Goal: Task Accomplishment & Management: Manage account settings

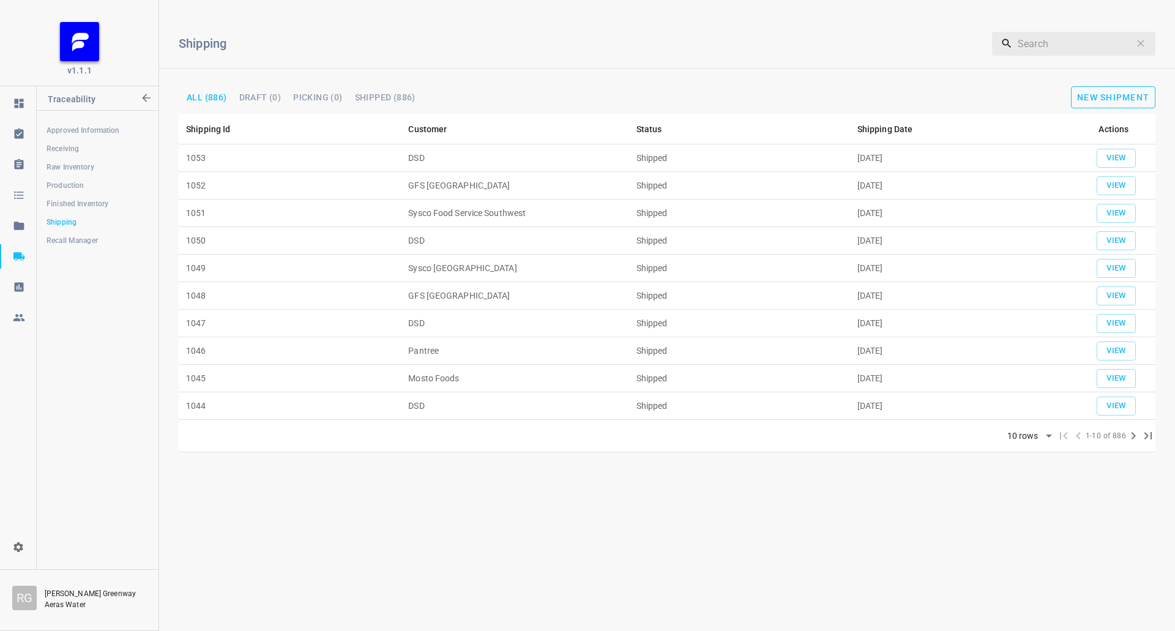
click at [1092, 97] on span "New Shipment" at bounding box center [1113, 97] width 72 height 10
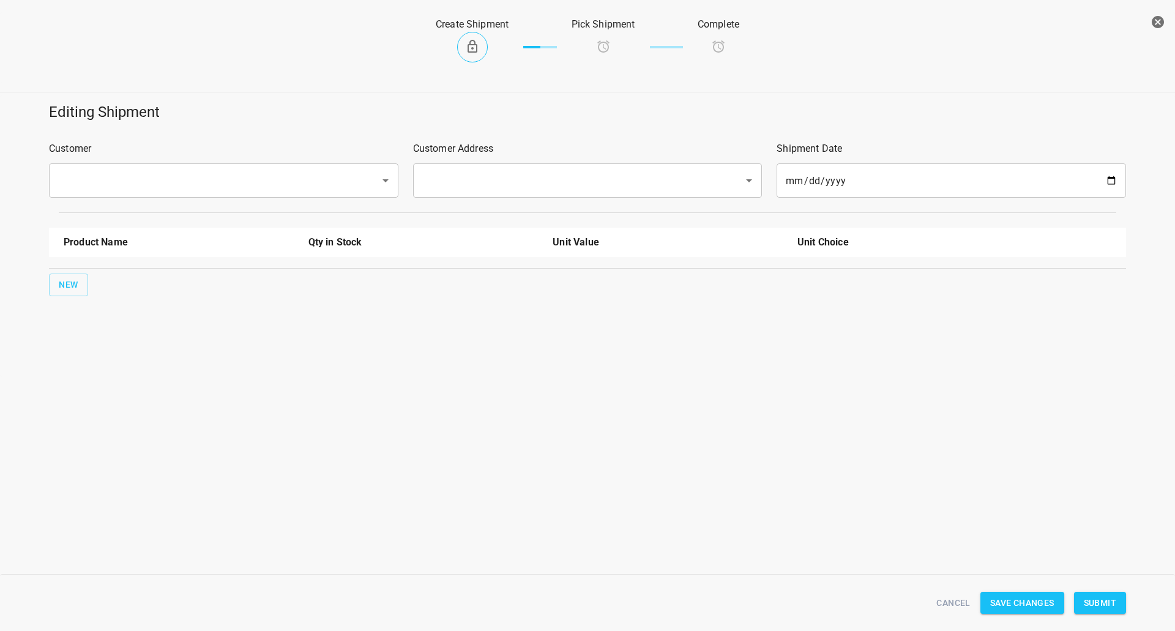
click at [267, 163] on div "​" at bounding box center [223, 180] width 349 height 34
drag, startPoint x: 262, startPoint y: 190, endPoint x: 257, endPoint y: 195, distance: 6.9
click at [261, 192] on input "text" at bounding box center [206, 180] width 304 height 23
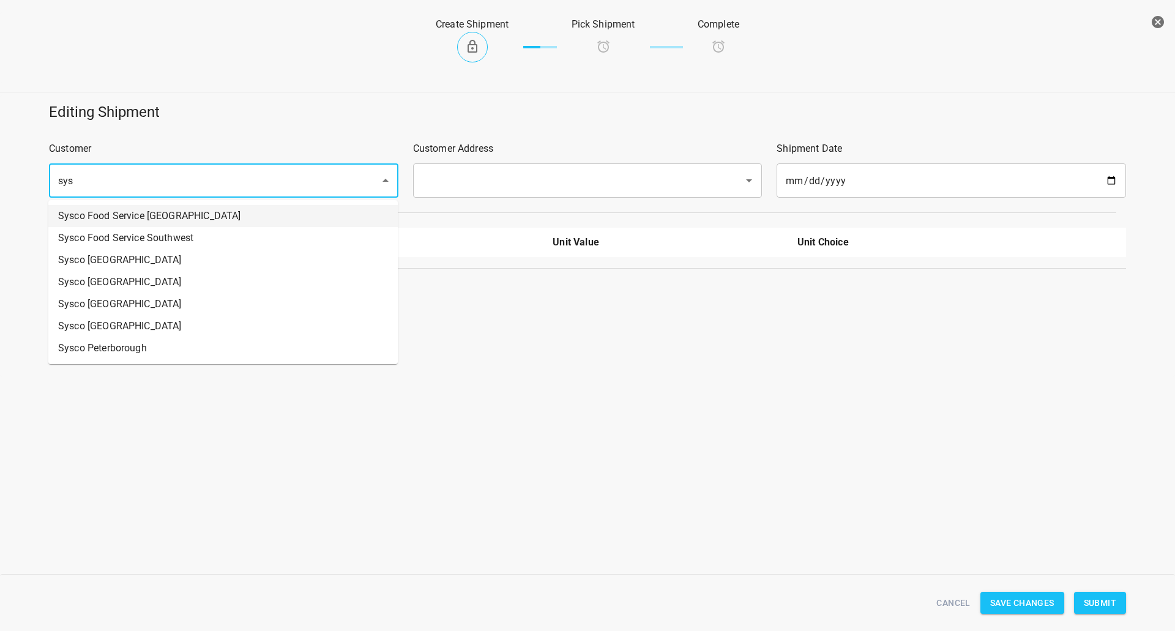
click at [208, 220] on li "Sysco Food Service [GEOGRAPHIC_DATA]" at bounding box center [222, 216] width 349 height 22
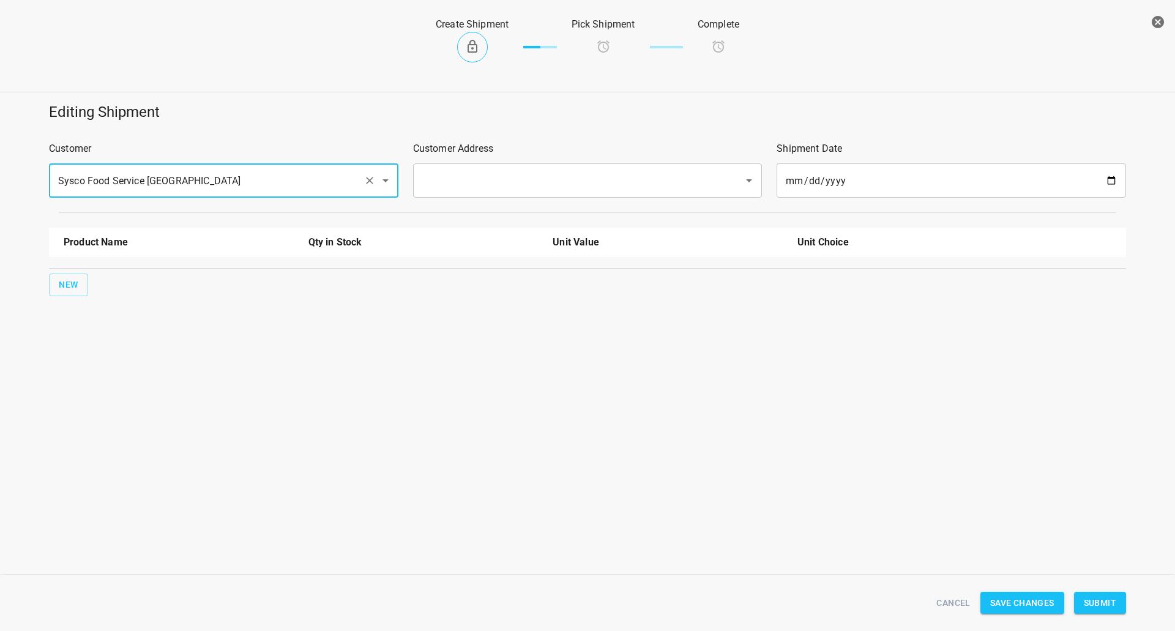
type input "Sysco Food Service [GEOGRAPHIC_DATA]"
click at [469, 182] on input "text" at bounding box center [570, 180] width 304 height 23
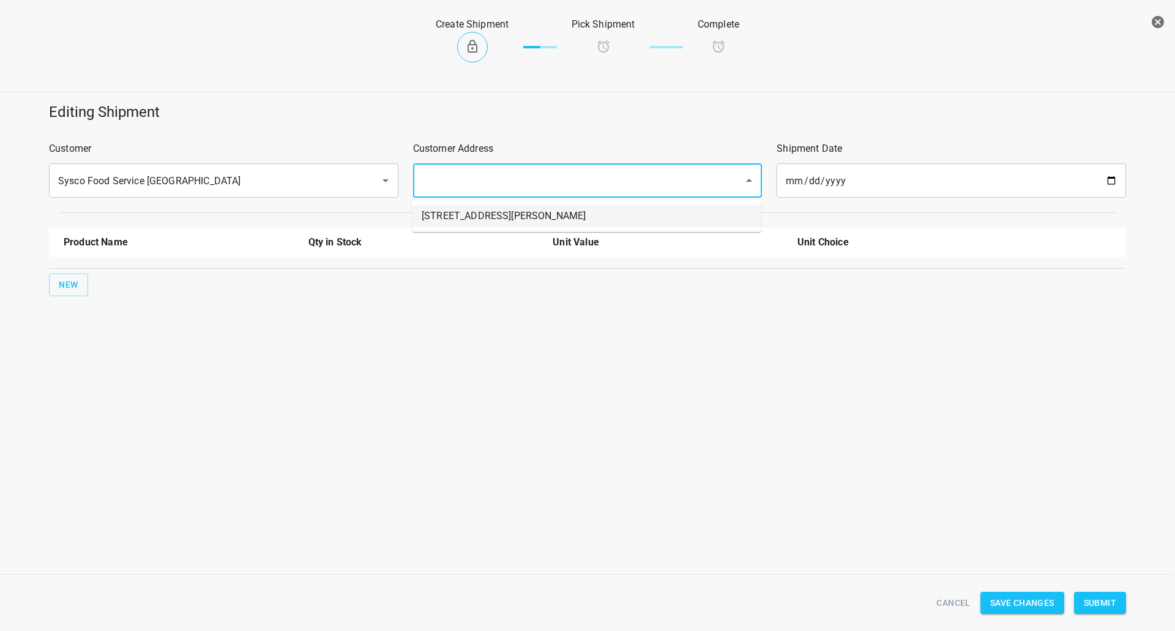
click at [461, 218] on li "[STREET_ADDRESS][PERSON_NAME]" at bounding box center [586, 216] width 349 height 22
type input "[STREET_ADDRESS][PERSON_NAME]"
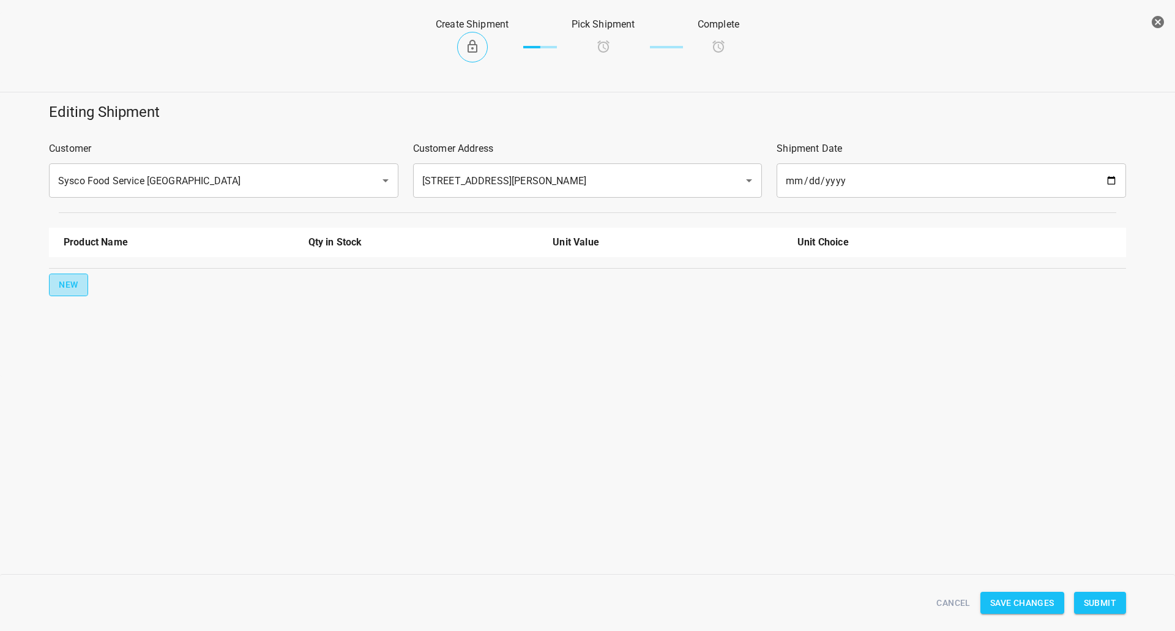
click at [67, 283] on span "New" at bounding box center [69, 284] width 20 height 15
click at [138, 279] on input "text" at bounding box center [162, 276] width 196 height 19
click at [116, 333] on li "330ml Still" at bounding box center [179, 327] width 230 height 22
type input "330ml Still"
click at [77, 332] on button "New" at bounding box center [68, 324] width 39 height 23
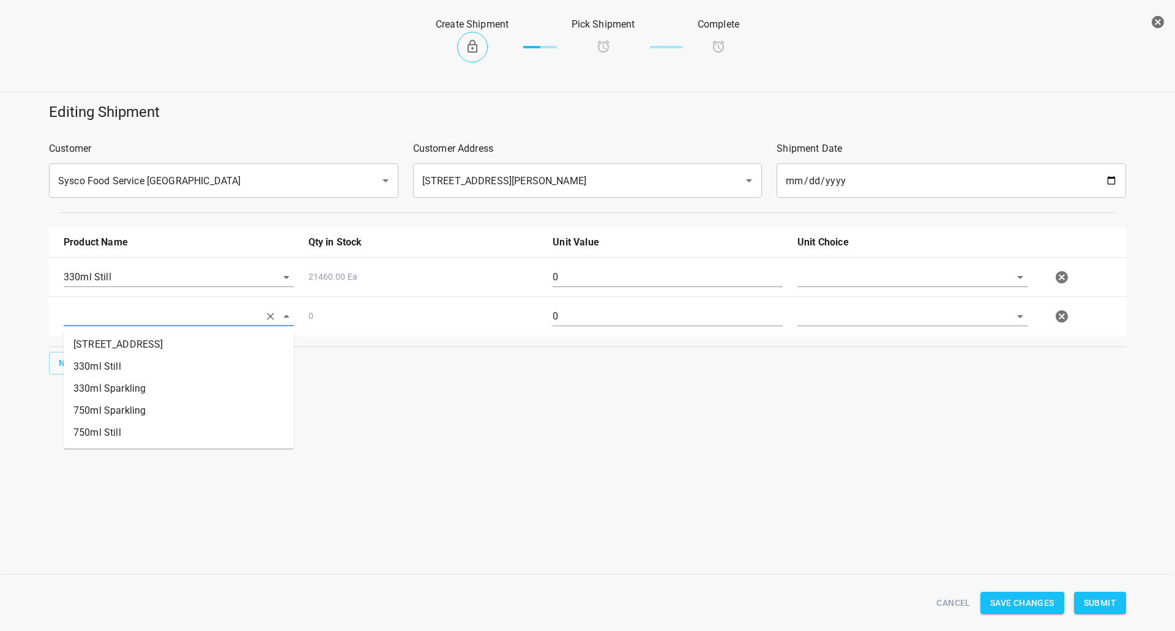
click at [147, 319] on input "text" at bounding box center [162, 315] width 196 height 19
click at [139, 385] on li "330ml Sparkling" at bounding box center [179, 388] width 230 height 22
type input "330ml Sparkling"
click at [67, 362] on span "New" at bounding box center [69, 362] width 20 height 15
click at [108, 363] on input "text" at bounding box center [162, 355] width 196 height 19
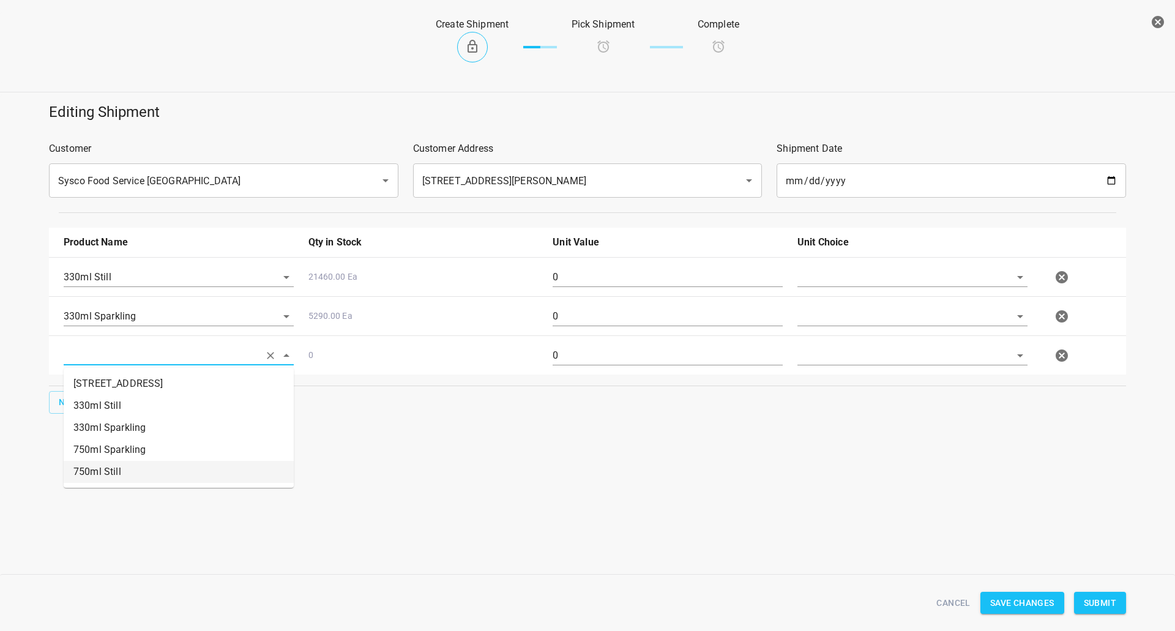
click at [121, 470] on li "750ml Still" at bounding box center [179, 472] width 230 height 22
type input "750ml Still"
drag, startPoint x: 69, startPoint y: 387, endPoint x: 92, endPoint y: 392, distance: 23.0
click at [69, 387] on div "Product Name Qty in Stock Unit Value Unit Choice 330ml Still 21460.00 Ea 0 330m…" at bounding box center [587, 320] width 1091 height 201
drag, startPoint x: 12, startPoint y: 407, endPoint x: 88, endPoint y: 403, distance: 75.9
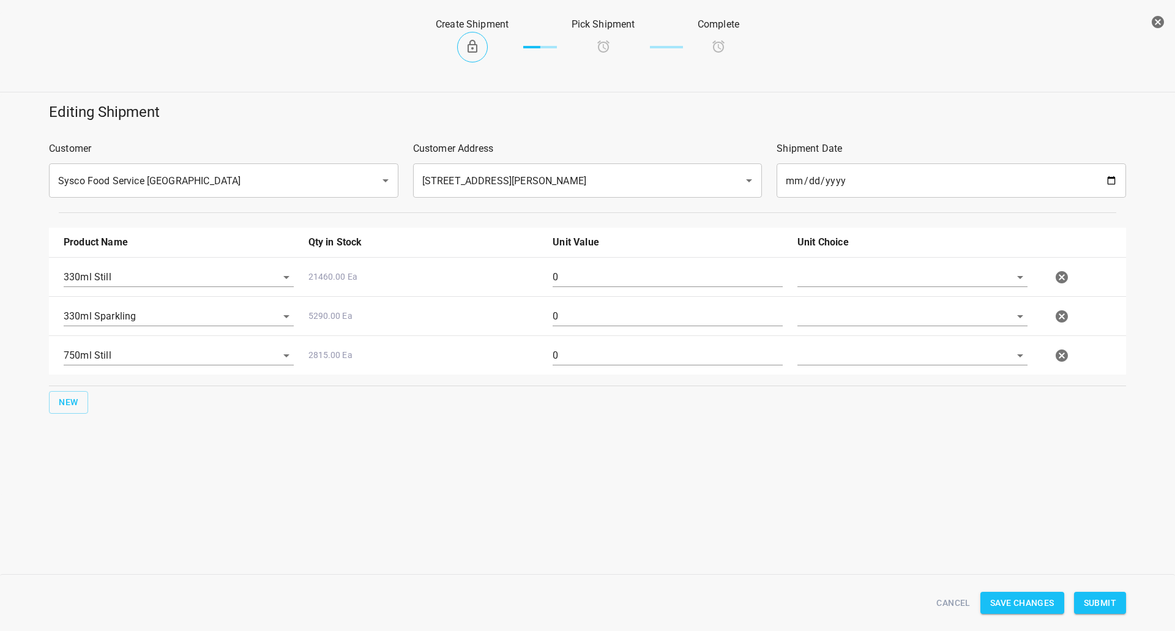
click at [10, 407] on div "Editing Shipment Customer Sysco Food Service [GEOGRAPHIC_DATA] ​ Customer Addre…" at bounding box center [587, 258] width 1189 height 326
click at [75, 403] on span "New" at bounding box center [69, 402] width 20 height 15
click at [177, 390] on input "text" at bounding box center [162, 394] width 196 height 19
click at [168, 484] on li "750ml Sparkling" at bounding box center [179, 489] width 230 height 22
type input "750ml Sparkling"
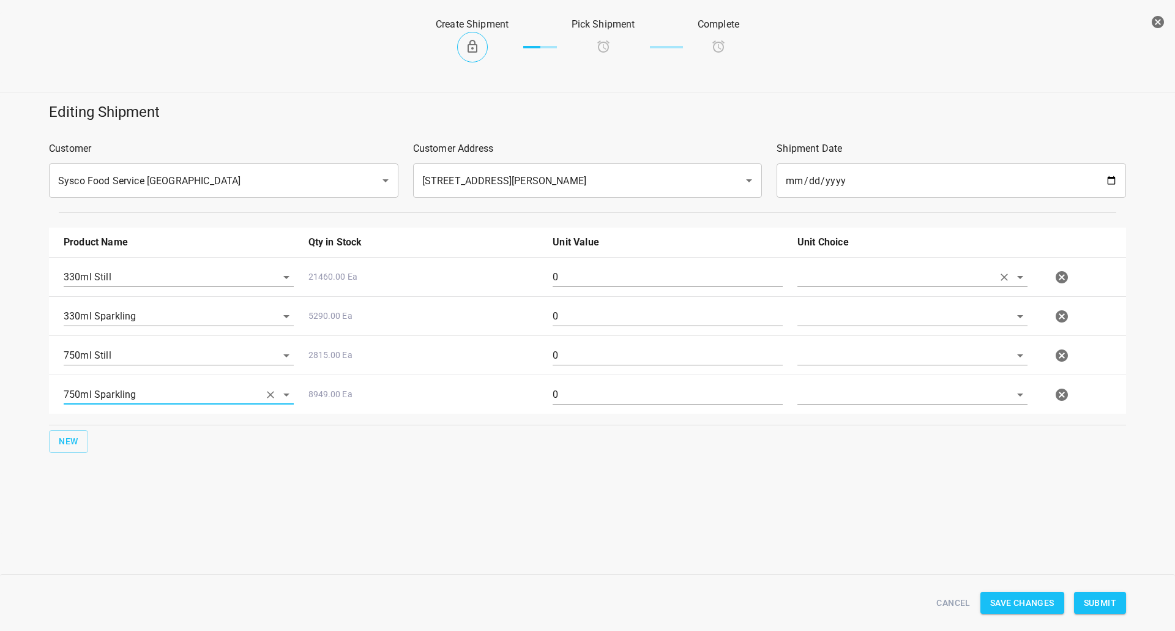
click at [846, 278] on input "text" at bounding box center [895, 276] width 196 height 19
click at [827, 319] on ul "[PERSON_NAME]" at bounding box center [912, 305] width 230 height 32
click at [834, 301] on li "[PERSON_NAME]" at bounding box center [912, 305] width 230 height 22
type input "[PERSON_NAME]"
click at [828, 324] on input "text" at bounding box center [895, 315] width 196 height 19
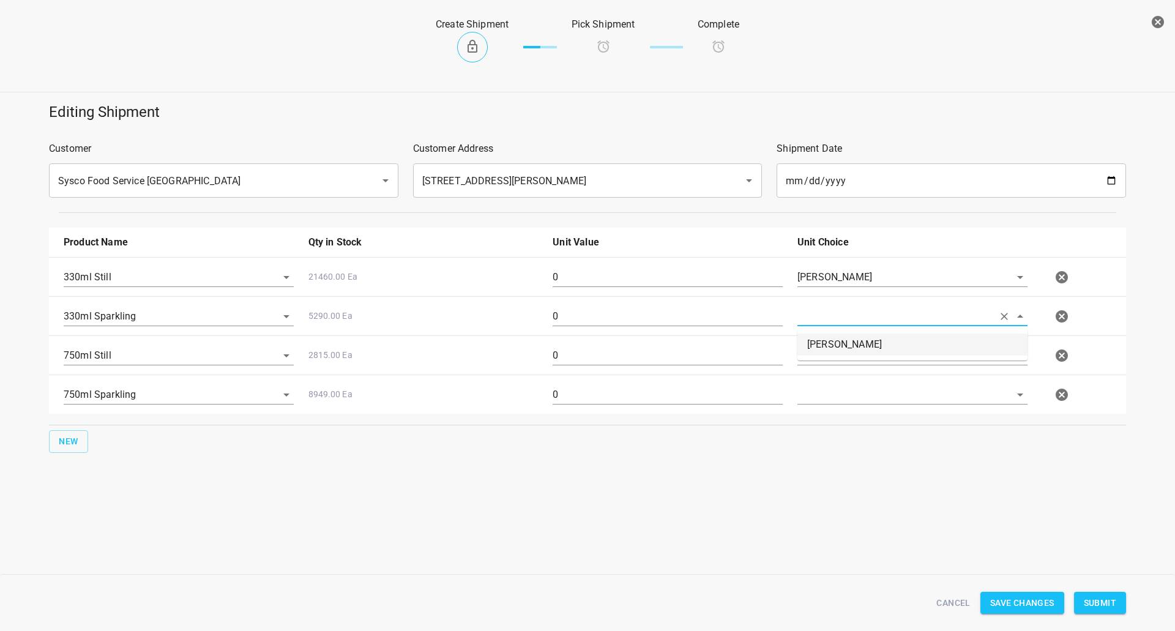
click at [823, 355] on li "[PERSON_NAME]" at bounding box center [912, 344] width 230 height 22
type input "[PERSON_NAME]"
click at [823, 349] on input "text" at bounding box center [895, 355] width 196 height 19
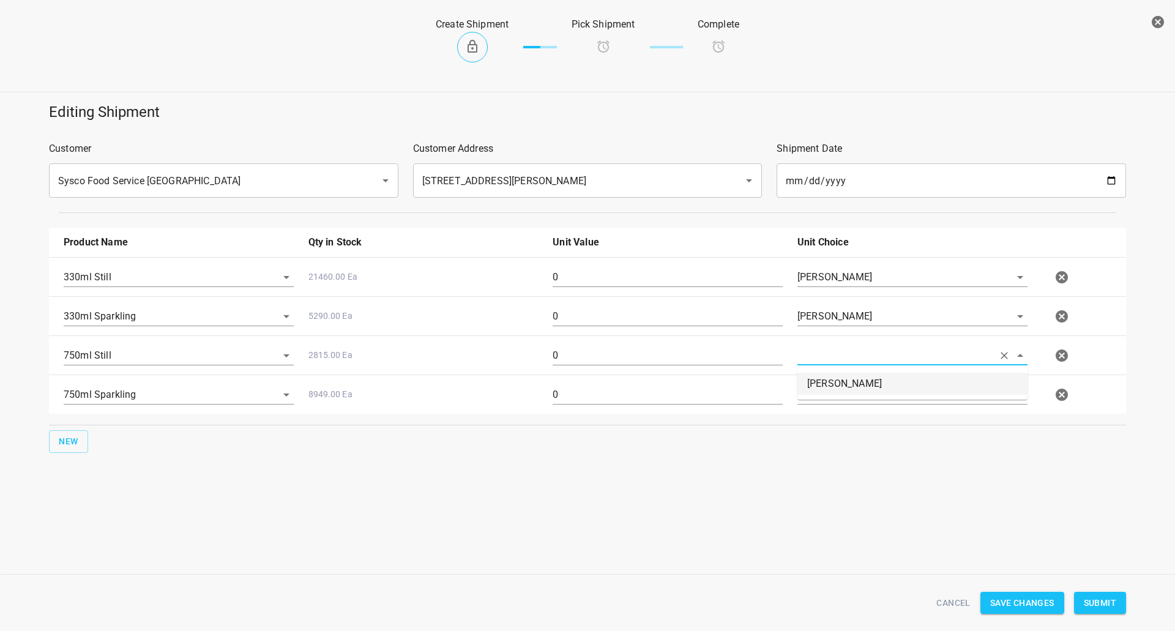
click at [819, 380] on li "[PERSON_NAME]" at bounding box center [912, 384] width 230 height 22
type input "[PERSON_NAME]"
click at [819, 387] on input "text" at bounding box center [895, 394] width 196 height 19
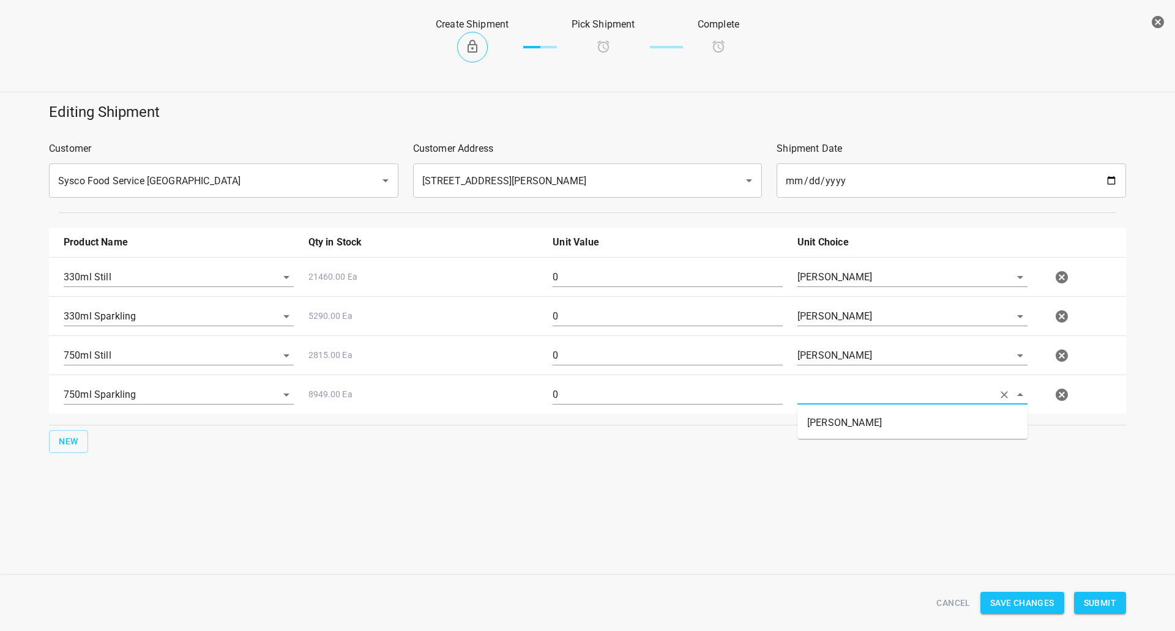
click at [819, 399] on input "text" at bounding box center [895, 394] width 196 height 19
click at [825, 387] on input "text" at bounding box center [895, 394] width 196 height 19
click at [823, 415] on li "[PERSON_NAME]" at bounding box center [912, 423] width 230 height 22
type input "[PERSON_NAME]"
click at [588, 282] on input "0" at bounding box center [667, 277] width 230 height 20
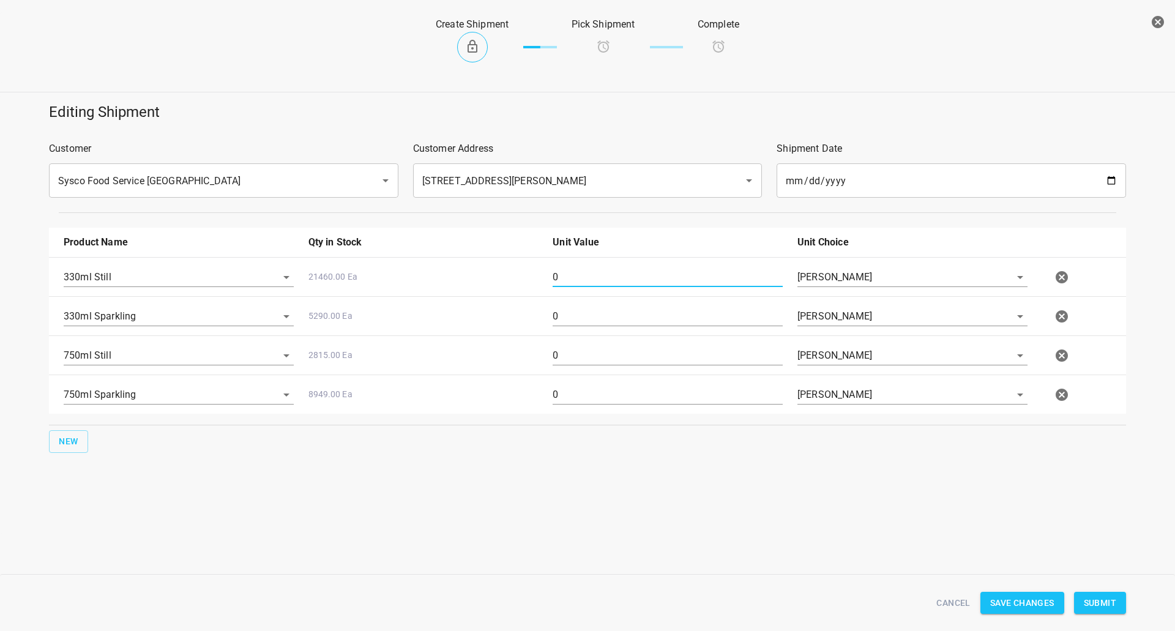
click at [586, 283] on input "0" at bounding box center [667, 277] width 230 height 20
type input "378"
click at [608, 321] on input "0" at bounding box center [667, 316] width 230 height 20
click at [609, 321] on input "0" at bounding box center [667, 316] width 230 height 20
type input "252"
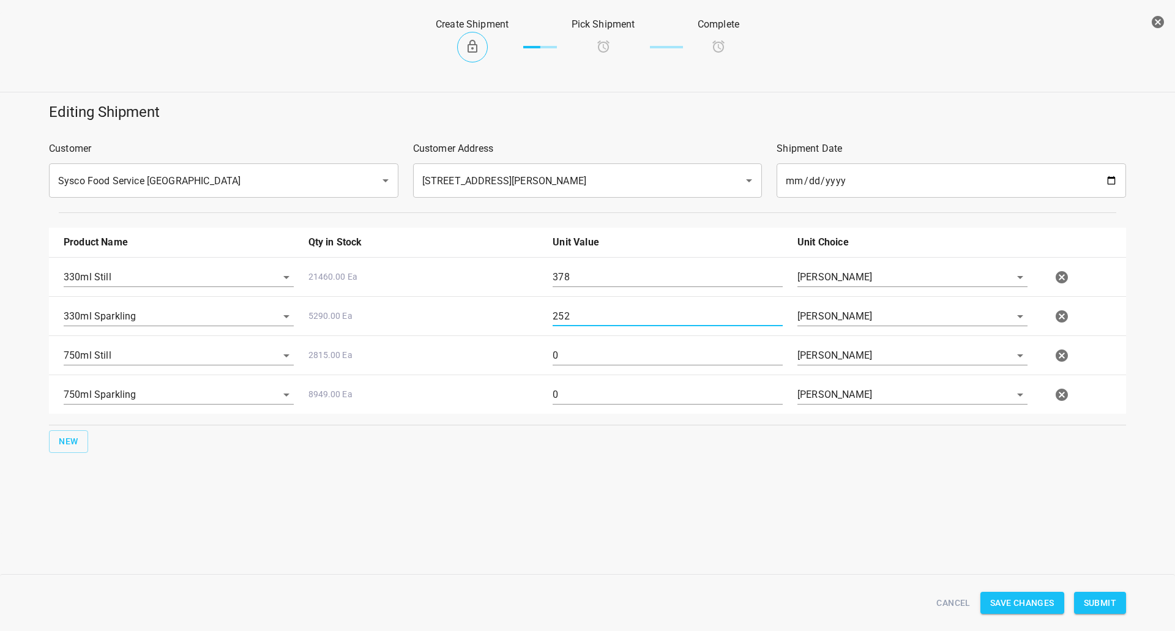
click at [610, 365] on input "0" at bounding box center [667, 356] width 230 height 20
click at [607, 363] on input "0" at bounding box center [667, 356] width 230 height 20
click at [603, 360] on input "0" at bounding box center [667, 356] width 230 height 20
click at [602, 358] on input "0" at bounding box center [667, 356] width 230 height 20
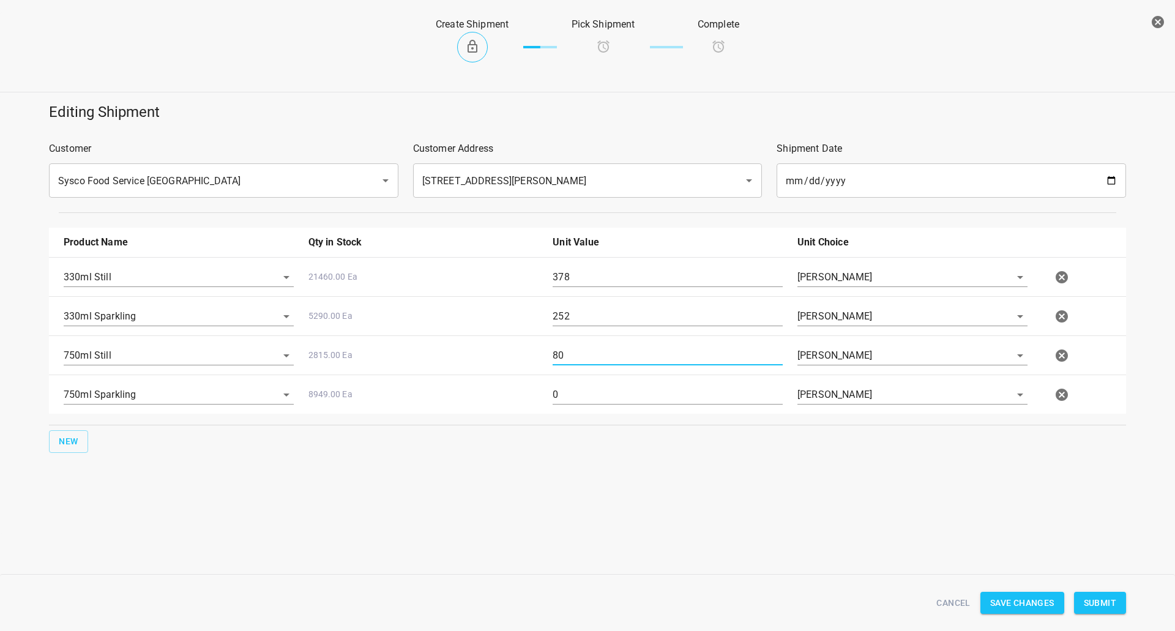
type input "80"
click at [623, 382] on div "0" at bounding box center [667, 399] width 245 height 44
click at [625, 390] on input "0" at bounding box center [667, 395] width 230 height 20
type input "80"
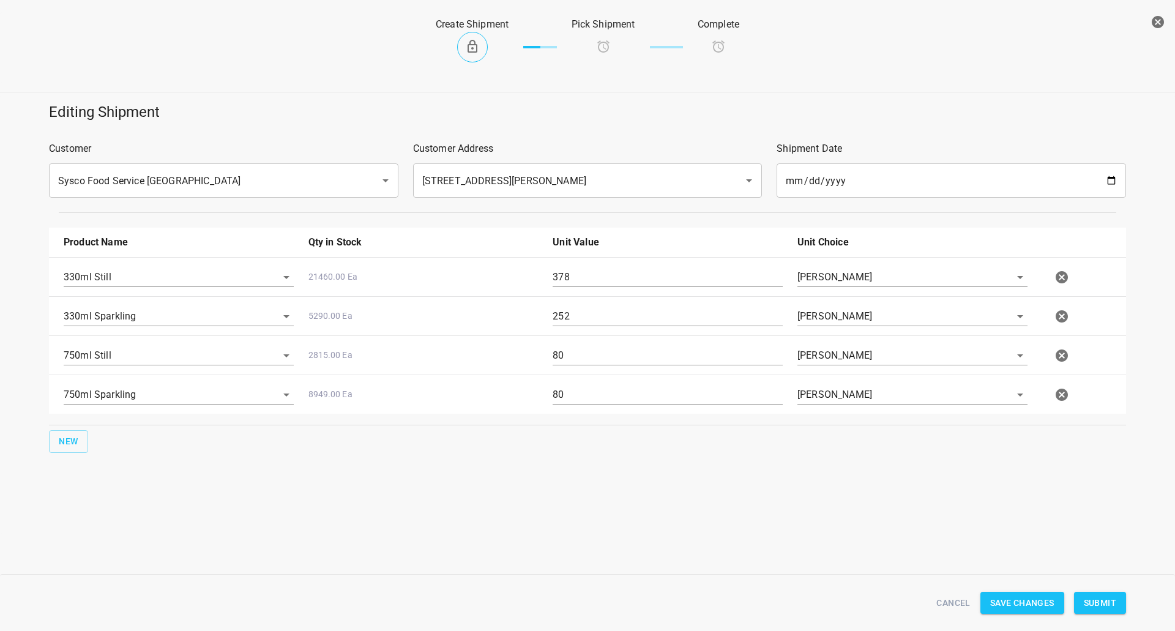
drag, startPoint x: 823, startPoint y: 542, endPoint x: 1161, endPoint y: 544, distance: 337.7
click at [825, 541] on div "Create Shipment Pick Shipment Complete Editing Shipment Customer Sysco Food Ser…" at bounding box center [587, 315] width 1175 height 631
click at [1110, 595] on span "Submit" at bounding box center [1099, 602] width 32 height 15
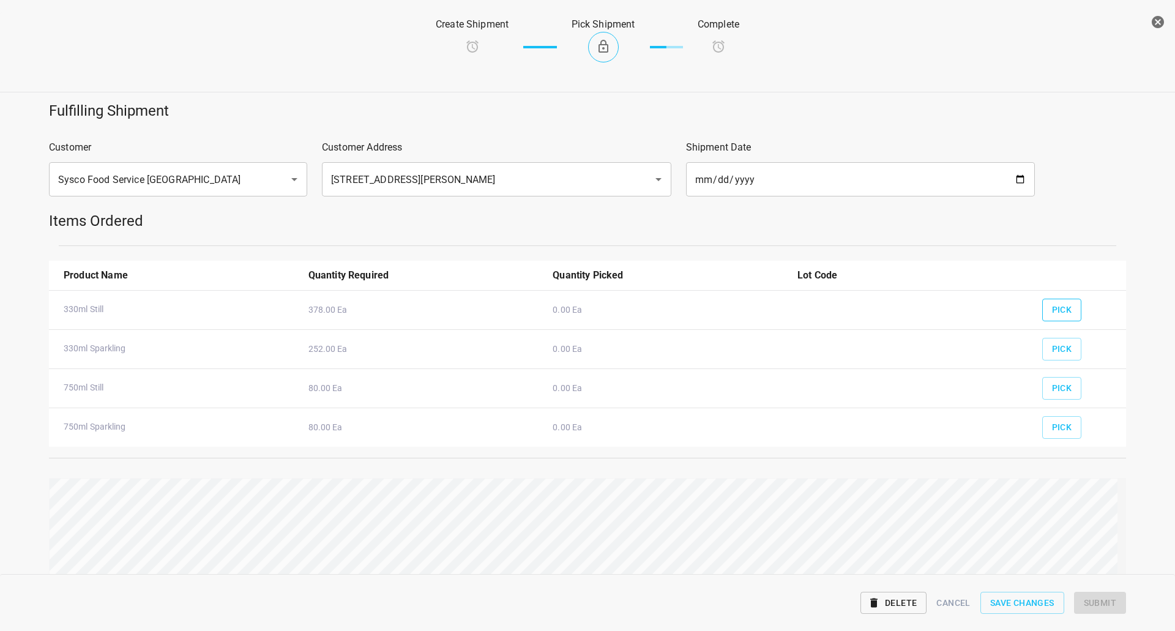
click at [1047, 319] on button "Pick" at bounding box center [1062, 310] width 40 height 23
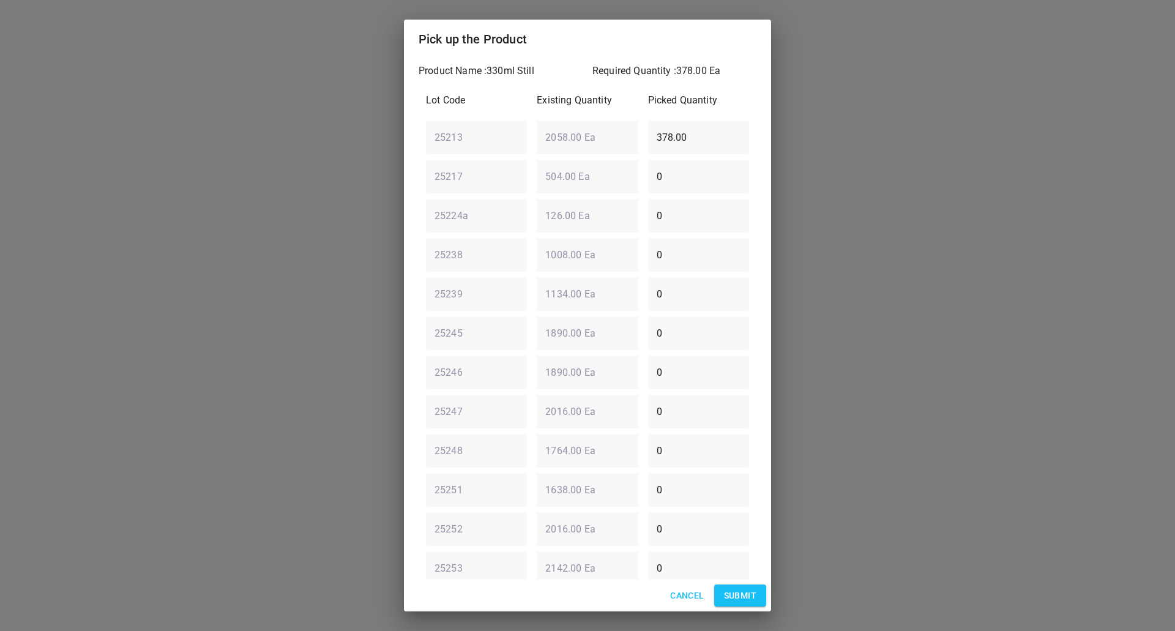
click at [475, 168] on div "Lot Code Existing Quantity Picked Quantity 25213 ​ 2058.00 Ea ​ 378.00 ​ 25217 …" at bounding box center [587, 392] width 338 height 612
drag, startPoint x: 479, startPoint y: 152, endPoint x: 420, endPoint y: 161, distance: 59.3
click at [418, 163] on div "Product Name : 330ml Still Required Quantity : 378.00 Ea Lot Code Existing Quan…" at bounding box center [587, 319] width 367 height 521
type input "252"
click at [514, 226] on div "25224a ​ 126.00 Ea ​ 0 ​" at bounding box center [587, 215] width 333 height 44
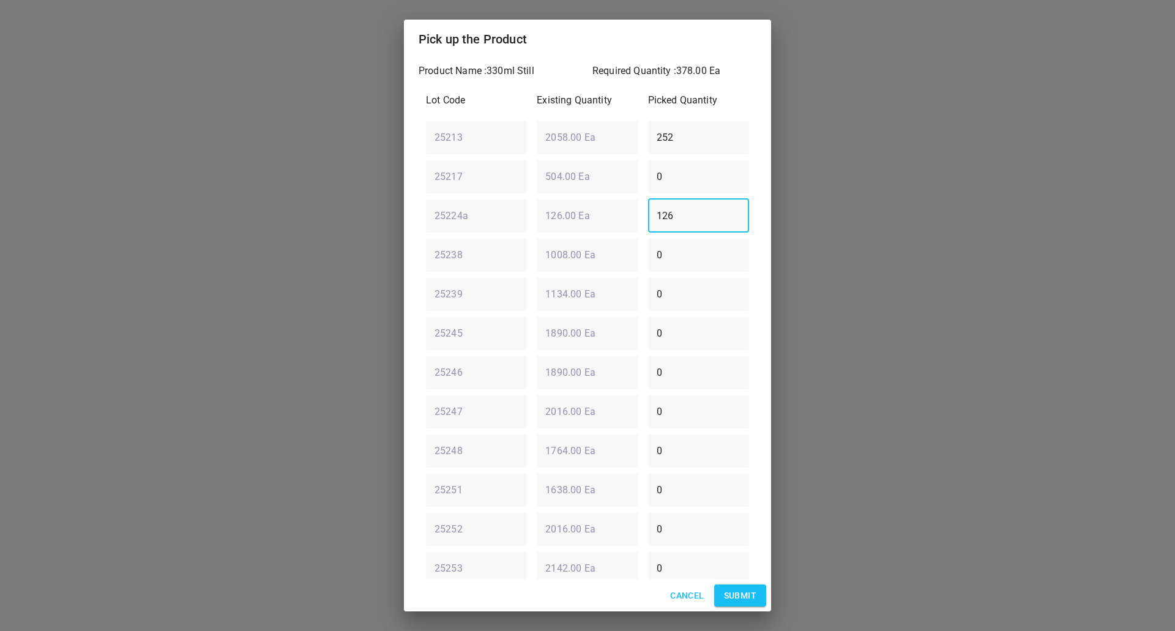
type input "126"
click at [740, 595] on span "Submit" at bounding box center [740, 595] width 32 height 15
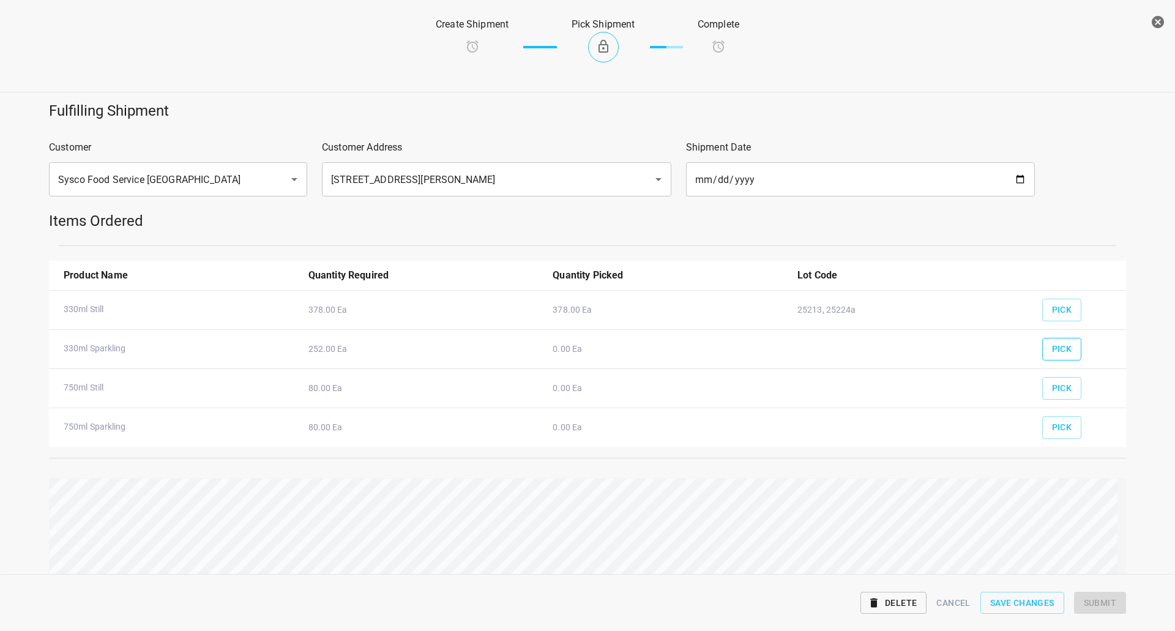
click at [1052, 343] on span "Pick" at bounding box center [1062, 348] width 20 height 15
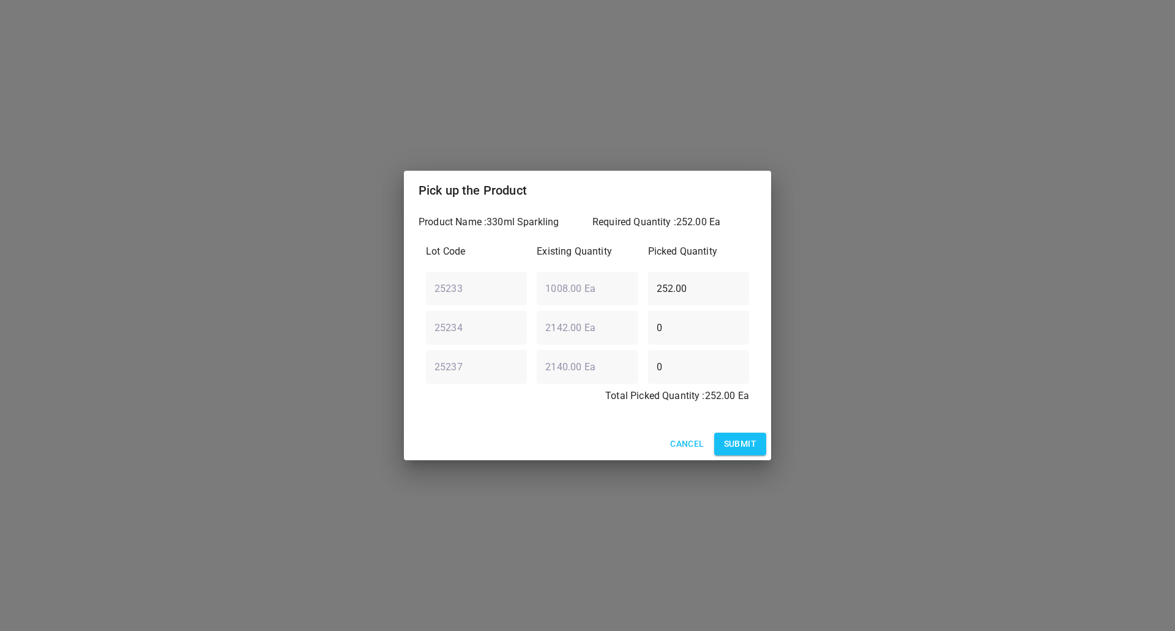
click at [744, 428] on div "Cancel Submit" at bounding box center [587, 444] width 367 height 32
click at [746, 443] on span "Submit" at bounding box center [740, 443] width 32 height 15
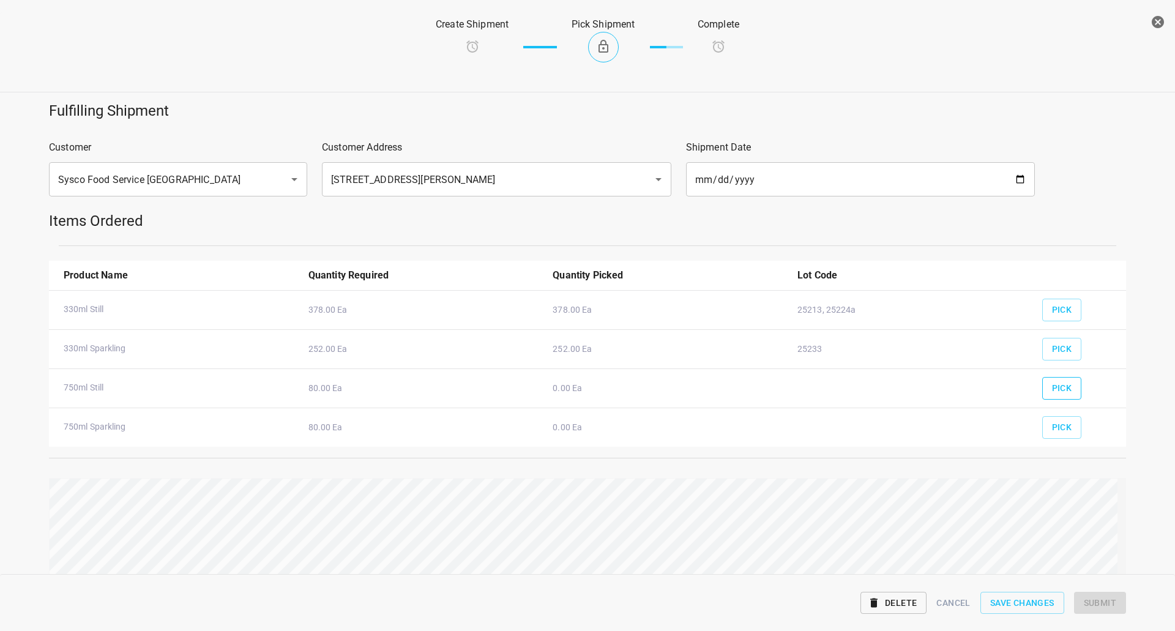
click at [1052, 386] on span "Pick" at bounding box center [1062, 387] width 20 height 15
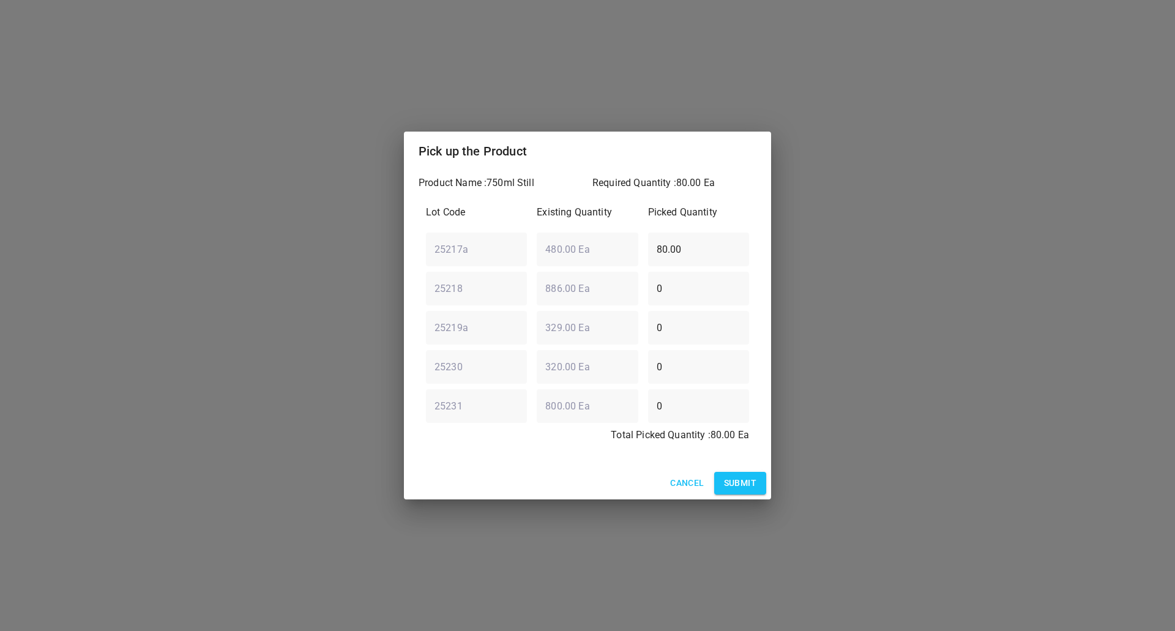
drag, startPoint x: 601, startPoint y: 251, endPoint x: 76, endPoint y: 249, distance: 525.5
click at [75, 249] on div "Pick up the Product Product Name : 750ml Still Required Quantity : 80.00 Ea Lot…" at bounding box center [587, 315] width 1175 height 631
type input "0"
click at [519, 418] on div "25231 ​ 800.00 Ea ​ 0 ​" at bounding box center [587, 406] width 333 height 44
type input "80"
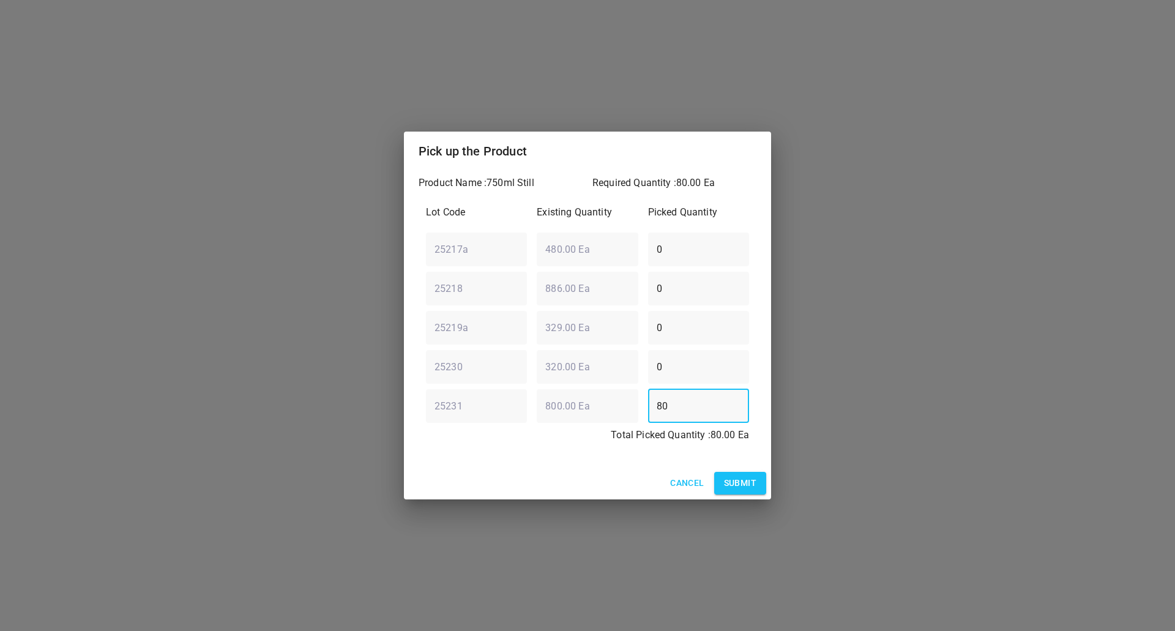
click at [748, 475] on span "Submit" at bounding box center [740, 482] width 32 height 15
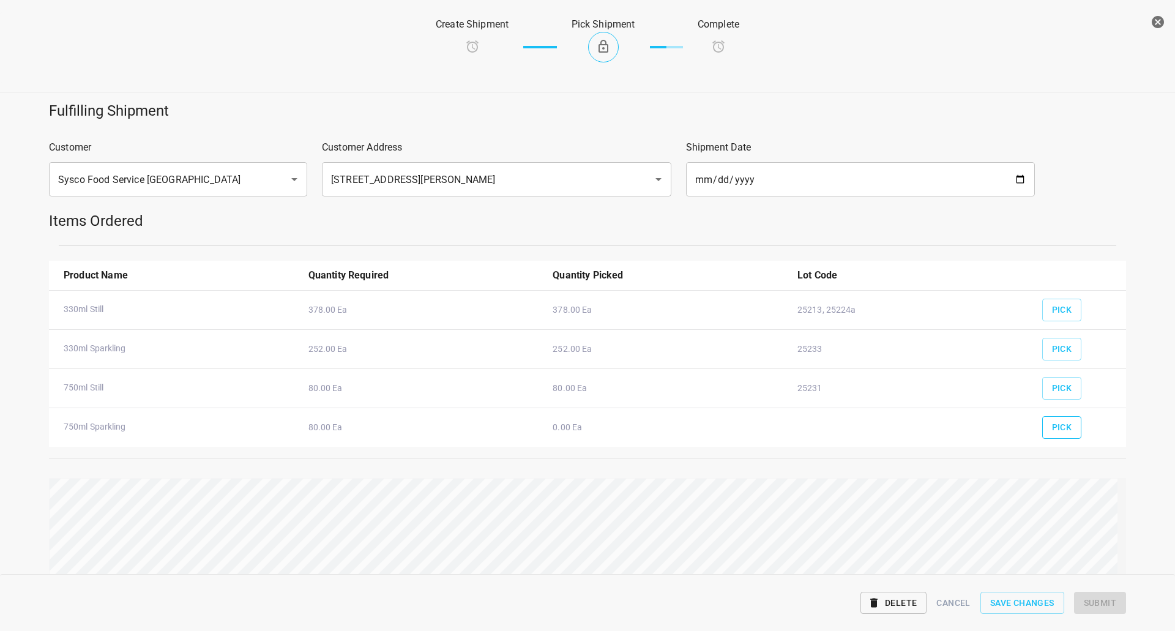
click at [1056, 429] on span "Pick" at bounding box center [1062, 427] width 20 height 15
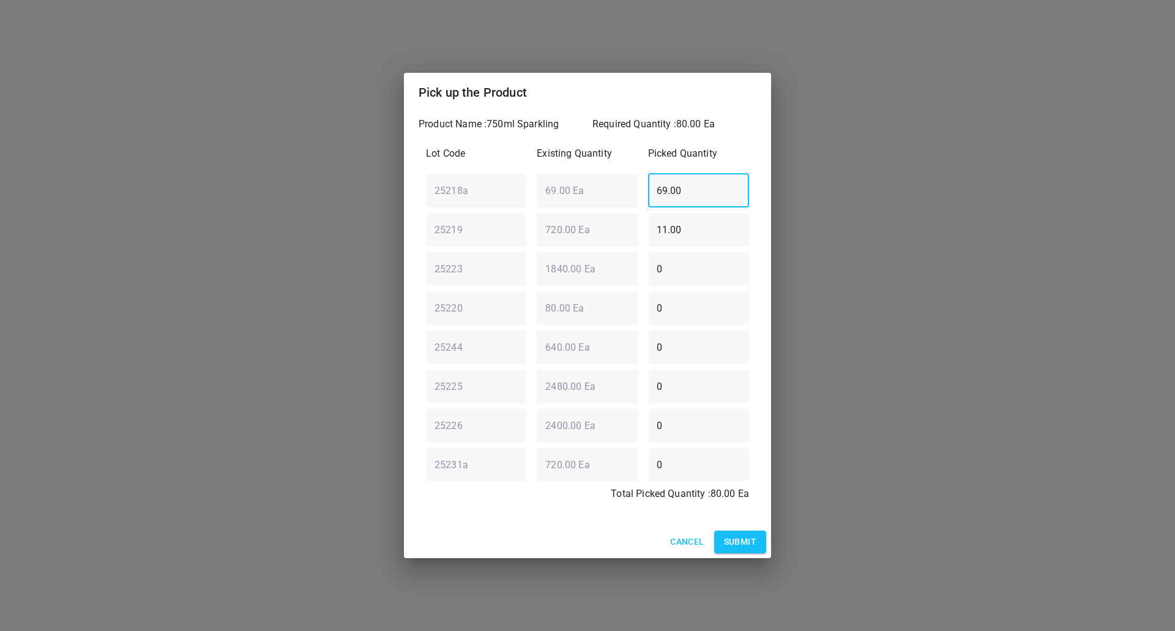
click at [615, 175] on div "25218a ​ 69.00 Ea ​ 69.00 ​" at bounding box center [587, 190] width 333 height 44
type input "0"
drag, startPoint x: 702, startPoint y: 232, endPoint x: 138, endPoint y: 199, distance: 564.9
click at [1, 226] on div "Pick up the Product Product Name : 750ml Sparkling Required Quantity : 80.00 Ea…" at bounding box center [587, 315] width 1175 height 631
type input "0"
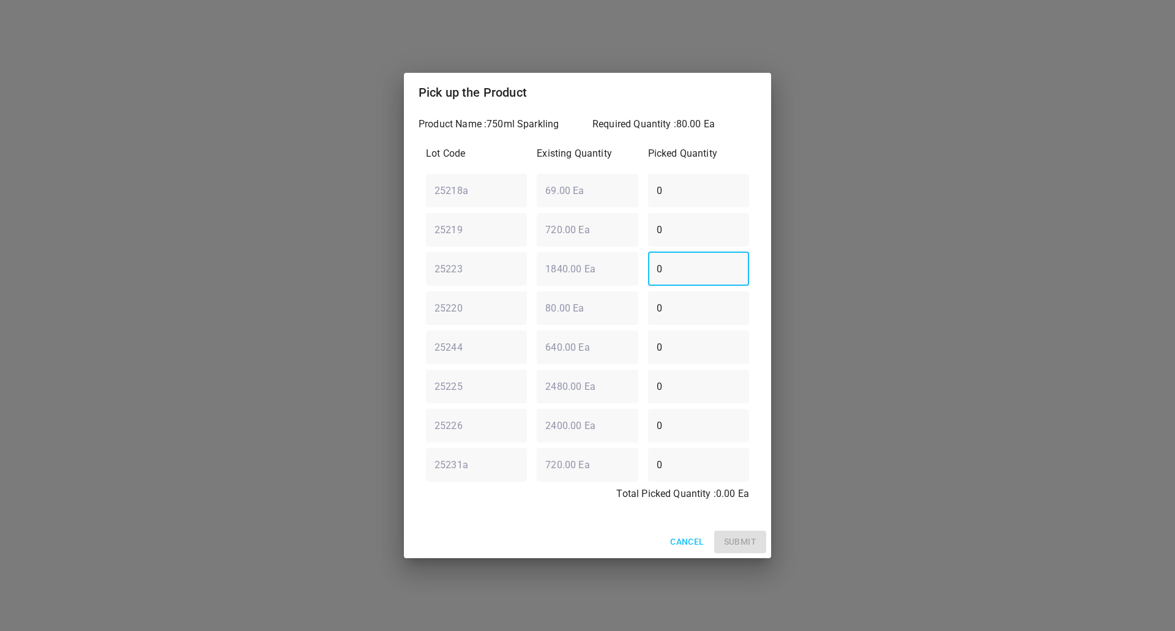
drag, startPoint x: 610, startPoint y: 253, endPoint x: 297, endPoint y: 242, distance: 312.8
click at [297, 242] on div "Pick up the Product Product Name : 750ml Sparkling Required Quantity : 80.00 Ea…" at bounding box center [587, 315] width 1175 height 631
type input "80"
click at [752, 546] on span "Submit" at bounding box center [740, 541] width 32 height 15
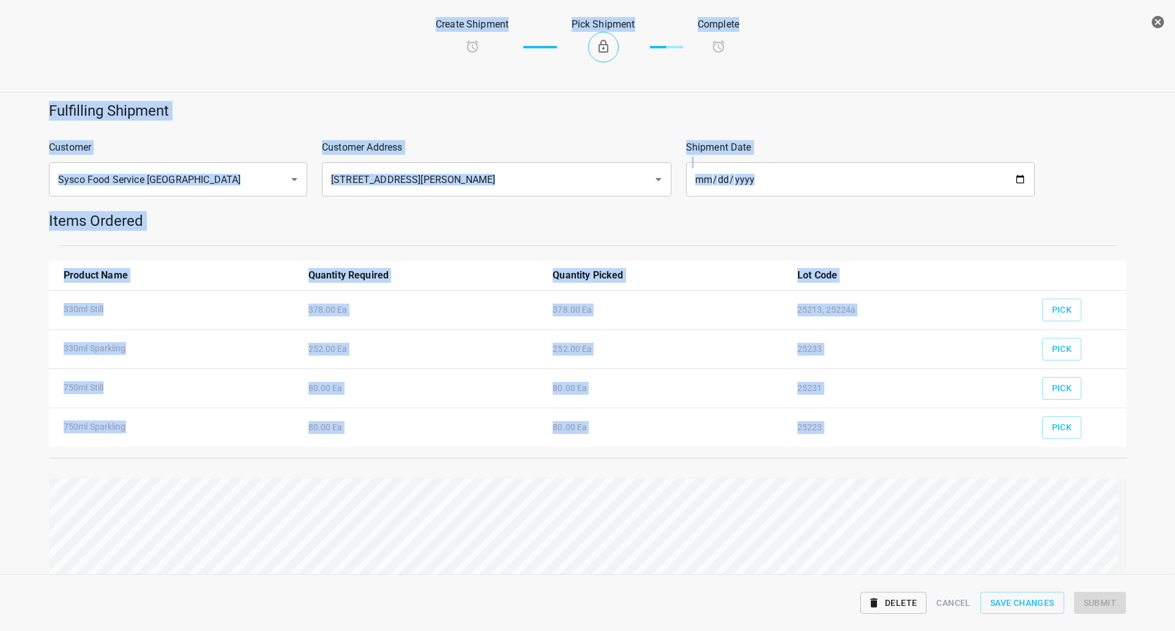
drag, startPoint x: 978, startPoint y: 570, endPoint x: 1227, endPoint y: 570, distance: 249.6
click at [1174, 570] on html "v1.1.1 Traceability Approved Information Receiving Raw Inventory Production Fin…" at bounding box center [587, 315] width 1175 height 631
click at [1105, 597] on span "Submit" at bounding box center [1099, 602] width 32 height 15
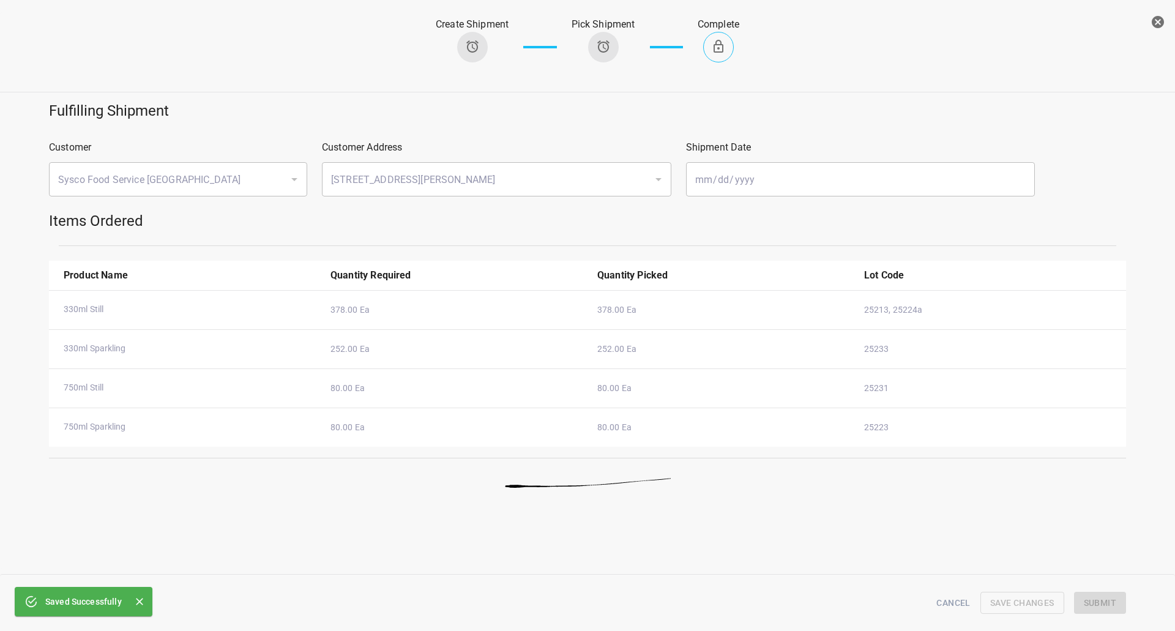
click at [1040, 508] on div "Fulfilling Shipment Customer Sysco Food Service [GEOGRAPHIC_DATA] ​ Customer Ad…" at bounding box center [587, 331] width 1175 height 475
click at [1162, 20] on icon "button" at bounding box center [1157, 22] width 12 height 12
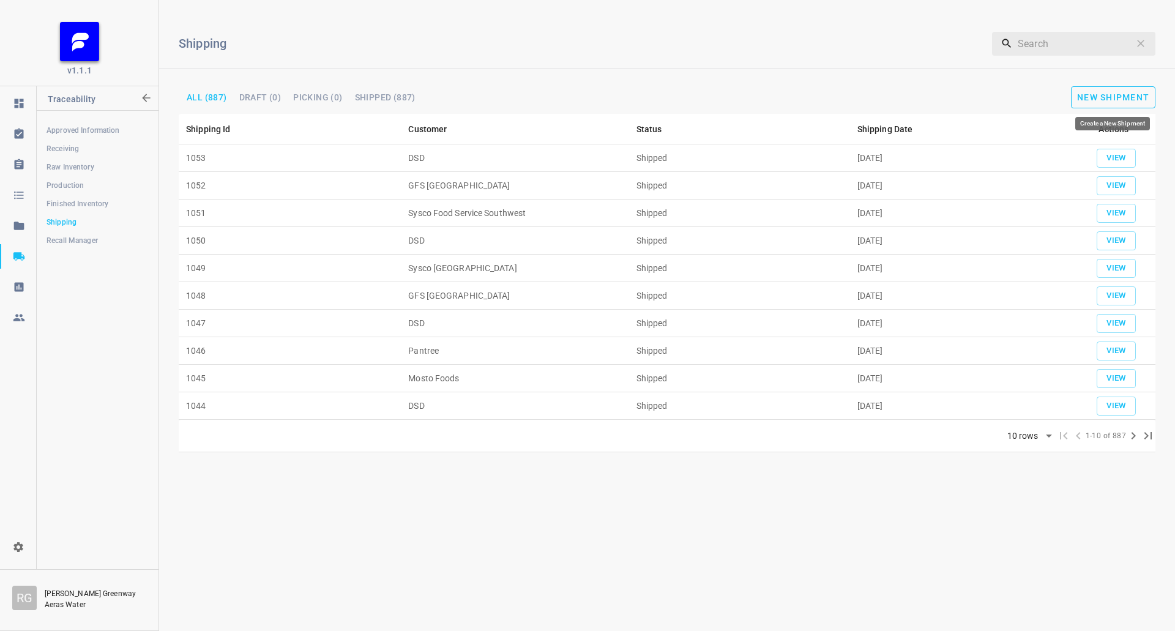
click at [1085, 105] on button "New Shipment" at bounding box center [1113, 97] width 84 height 22
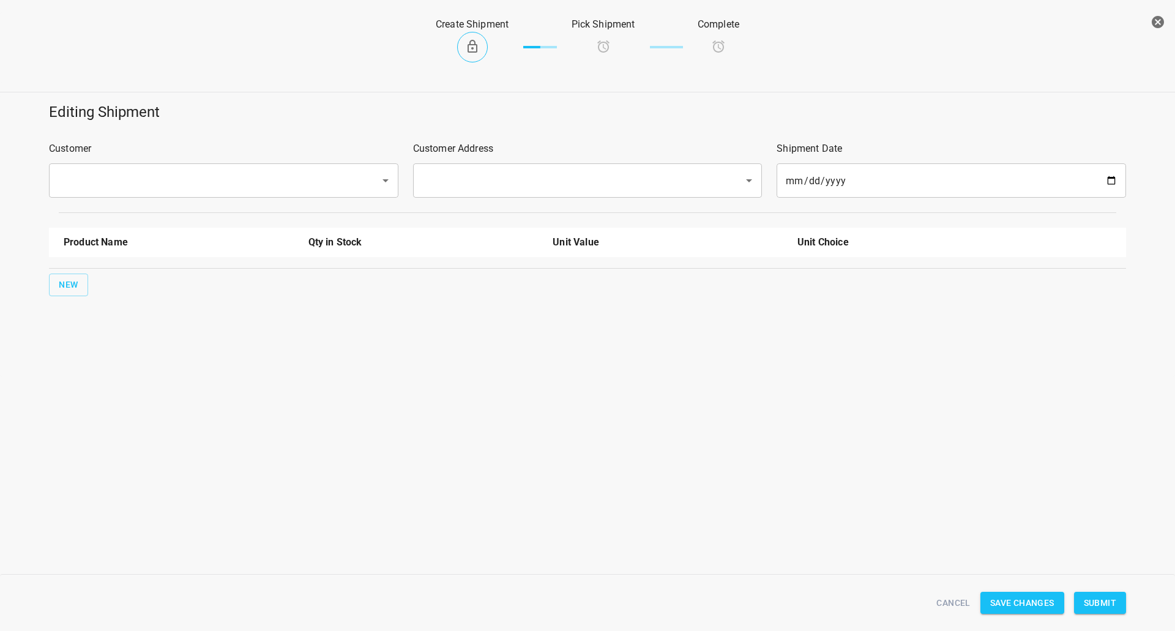
click at [173, 181] on input "text" at bounding box center [206, 180] width 304 height 23
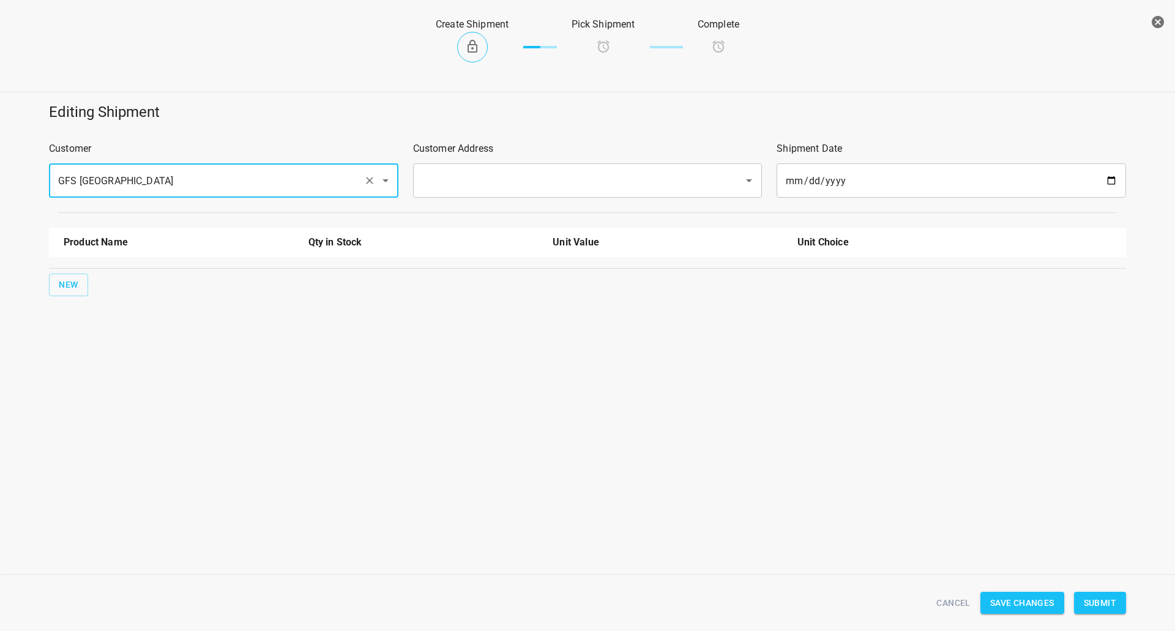
type input "GFS [GEOGRAPHIC_DATA]"
click at [631, 173] on input "text" at bounding box center [570, 180] width 304 height 23
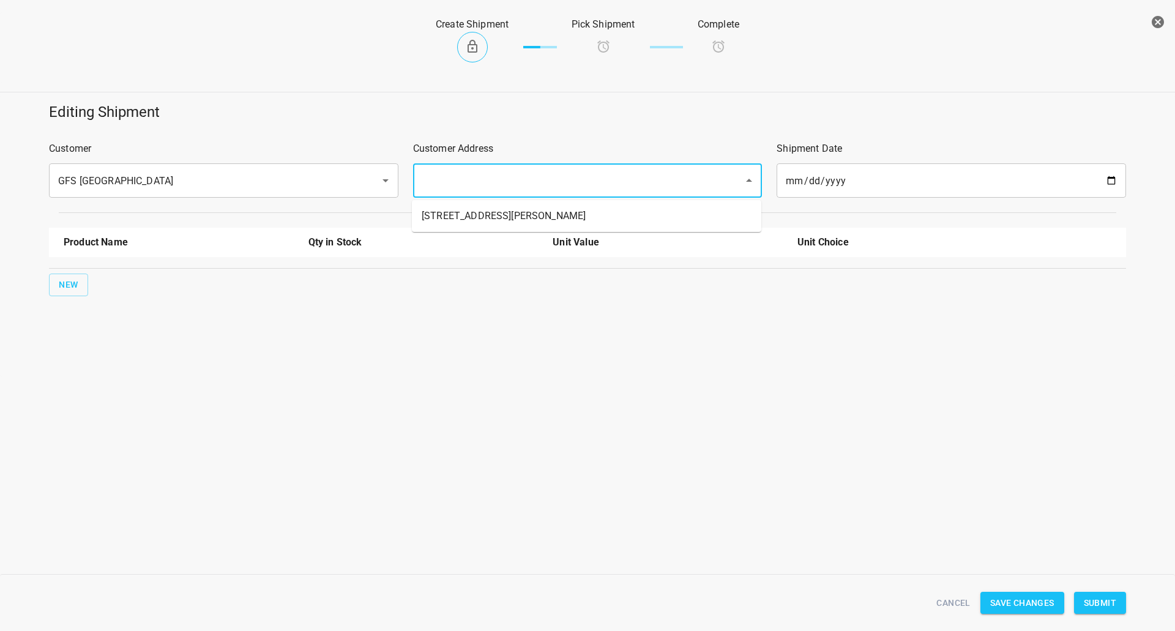
click at [486, 209] on li "[STREET_ADDRESS][PERSON_NAME]" at bounding box center [586, 216] width 349 height 22
type input "[STREET_ADDRESS][PERSON_NAME]"
click at [65, 292] on span "New" at bounding box center [69, 284] width 20 height 15
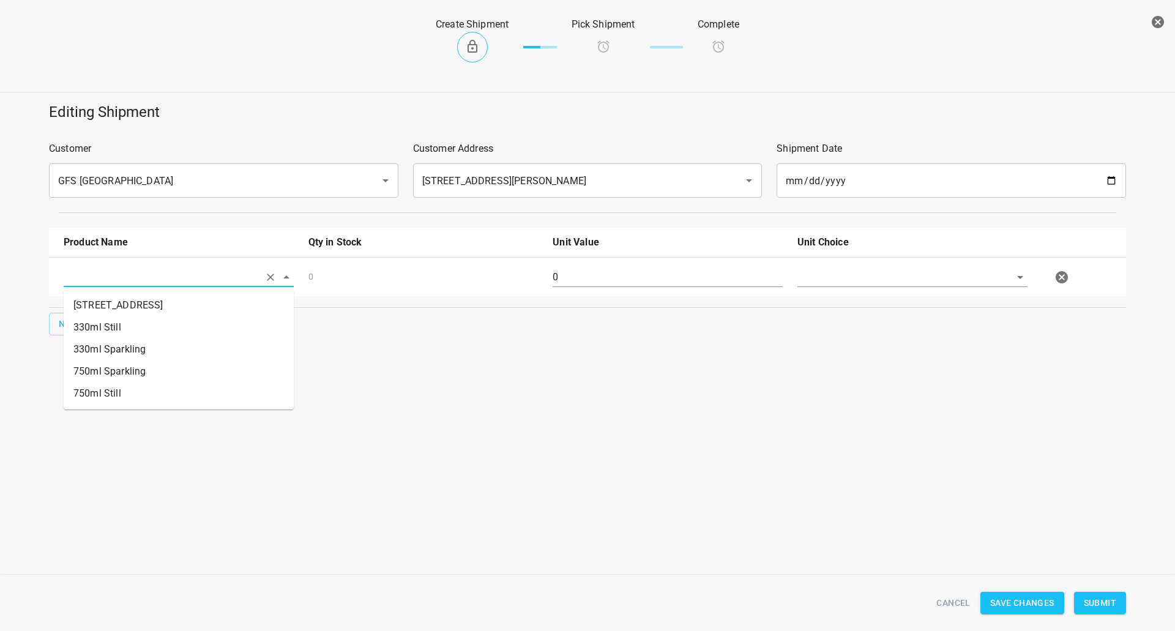
click at [89, 285] on input "text" at bounding box center [162, 276] width 196 height 19
click at [175, 324] on li "330ml Still" at bounding box center [179, 327] width 230 height 22
type input "330ml Still"
click at [628, 292] on div "0" at bounding box center [667, 282] width 245 height 44
click at [650, 288] on div "0" at bounding box center [667, 282] width 245 height 44
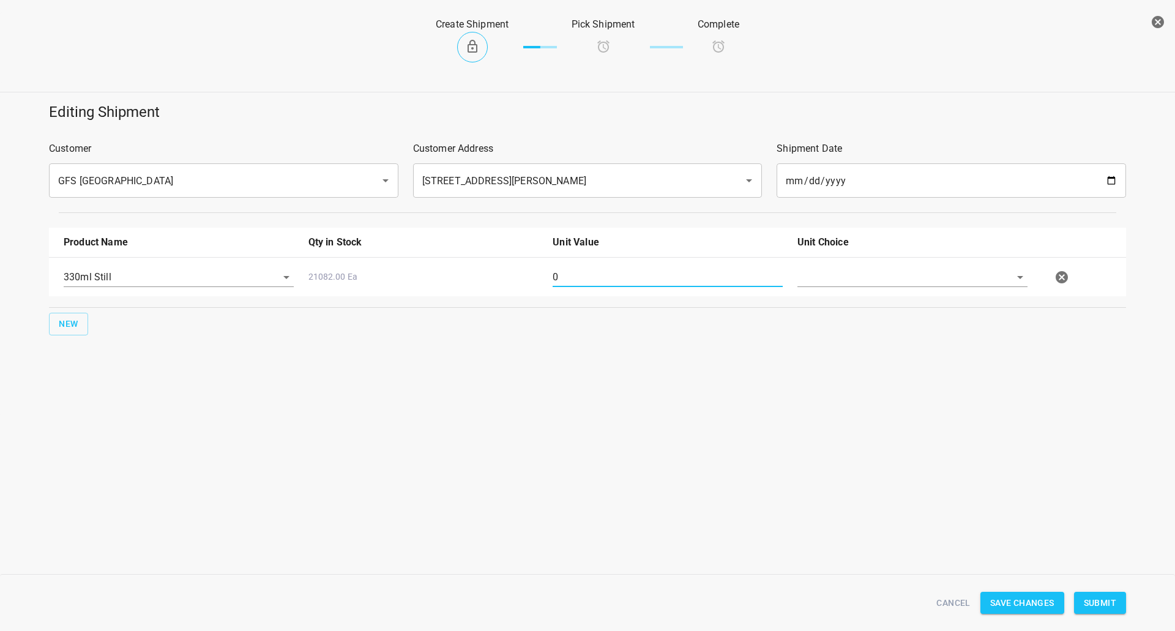
click at [649, 271] on input "0" at bounding box center [667, 277] width 230 height 20
type input "126"
click at [817, 285] on input "text" at bounding box center [895, 276] width 196 height 19
click at [856, 310] on li "[PERSON_NAME]" at bounding box center [912, 305] width 230 height 22
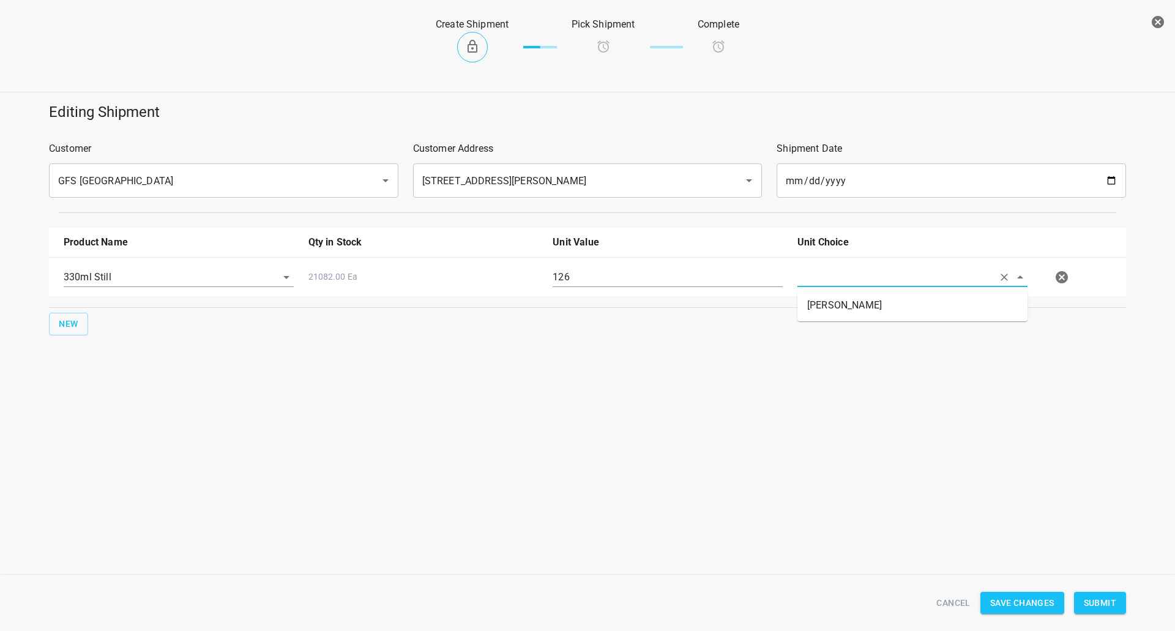
type input "[PERSON_NAME]"
drag, startPoint x: 1116, startPoint y: 603, endPoint x: 1108, endPoint y: 593, distance: 12.6
click at [1116, 603] on button "Submit" at bounding box center [1100, 603] width 52 height 23
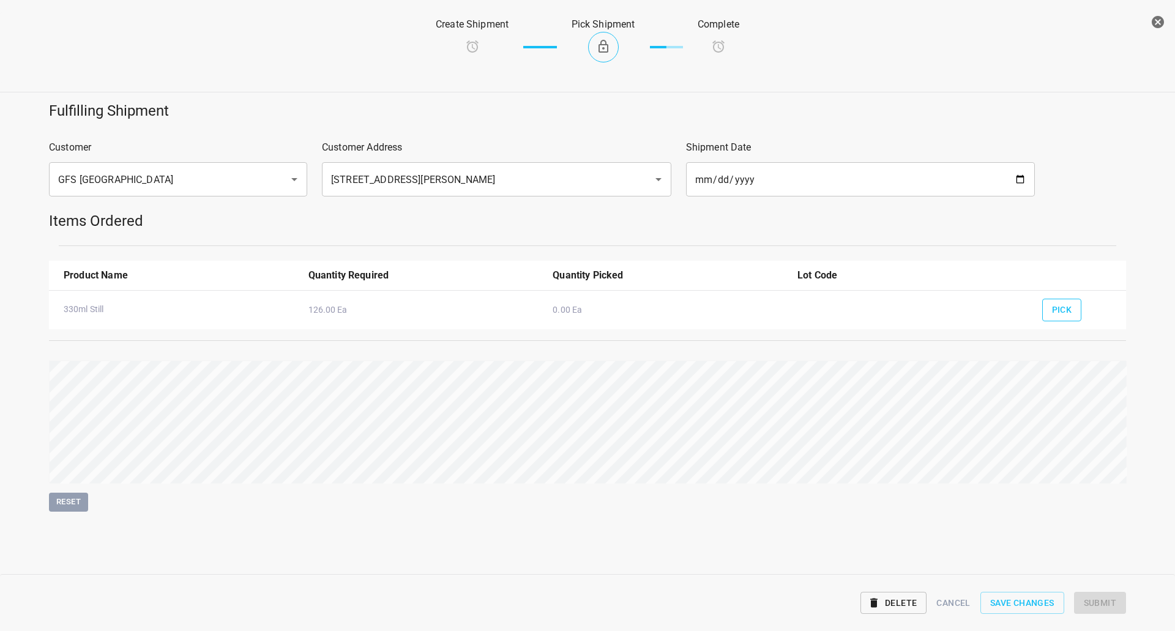
click at [1060, 310] on span "Pick" at bounding box center [1062, 309] width 20 height 15
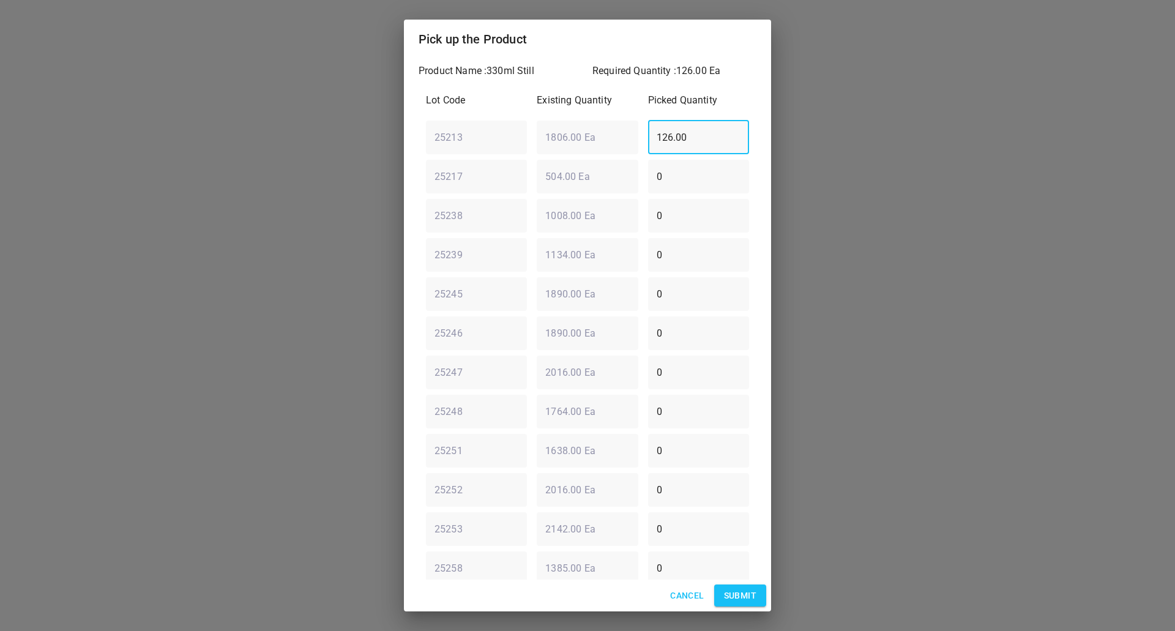
click at [433, 169] on div "Lot Code Existing Quantity Picked Quantity 25213 ​ 1806.00 Ea ​ 126.00 ​ 25217 …" at bounding box center [587, 372] width 338 height 573
click at [459, 136] on div "25213 ​ 1806.00 Ea ​ 0 ​" at bounding box center [587, 137] width 333 height 44
type input "126"
click at [748, 593] on span "Submit" at bounding box center [740, 595] width 32 height 15
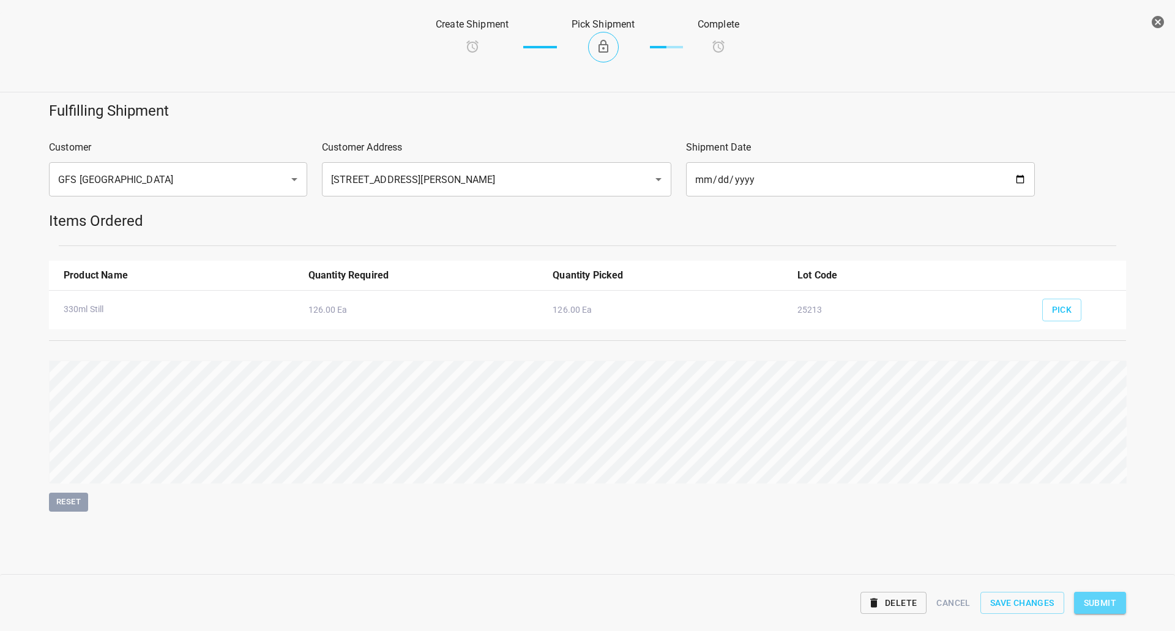
click at [1106, 601] on span "Submit" at bounding box center [1099, 602] width 32 height 15
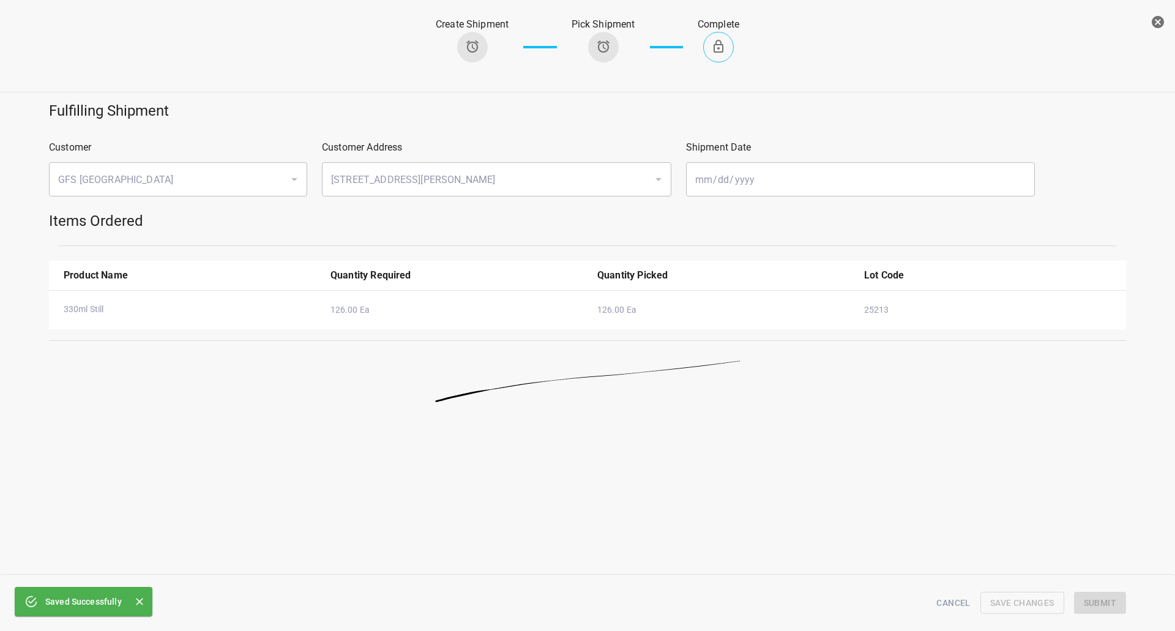
click at [1156, 18] on icon "button" at bounding box center [1157, 22] width 12 height 12
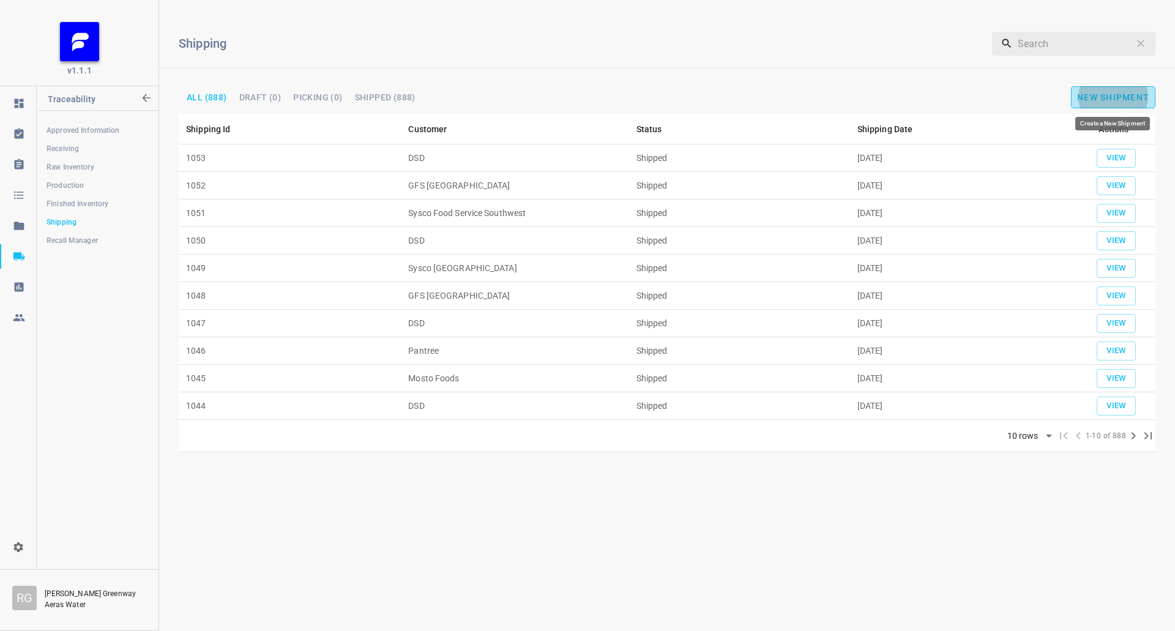
click at [1089, 92] on button "New Shipment" at bounding box center [1113, 97] width 84 height 22
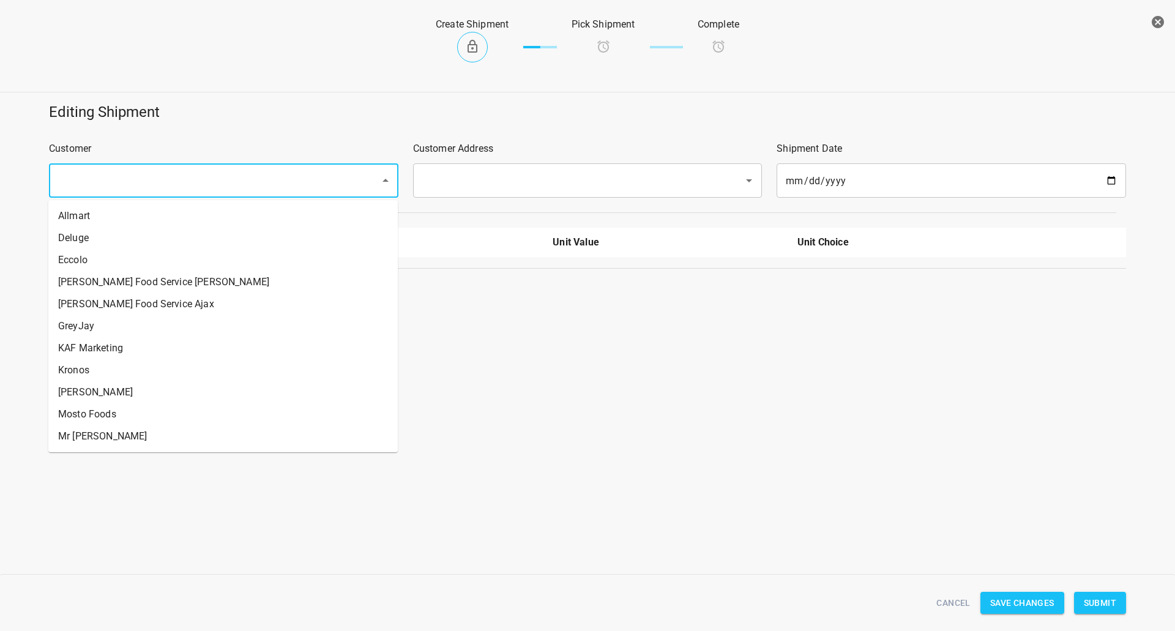
click at [181, 181] on input "text" at bounding box center [206, 180] width 304 height 23
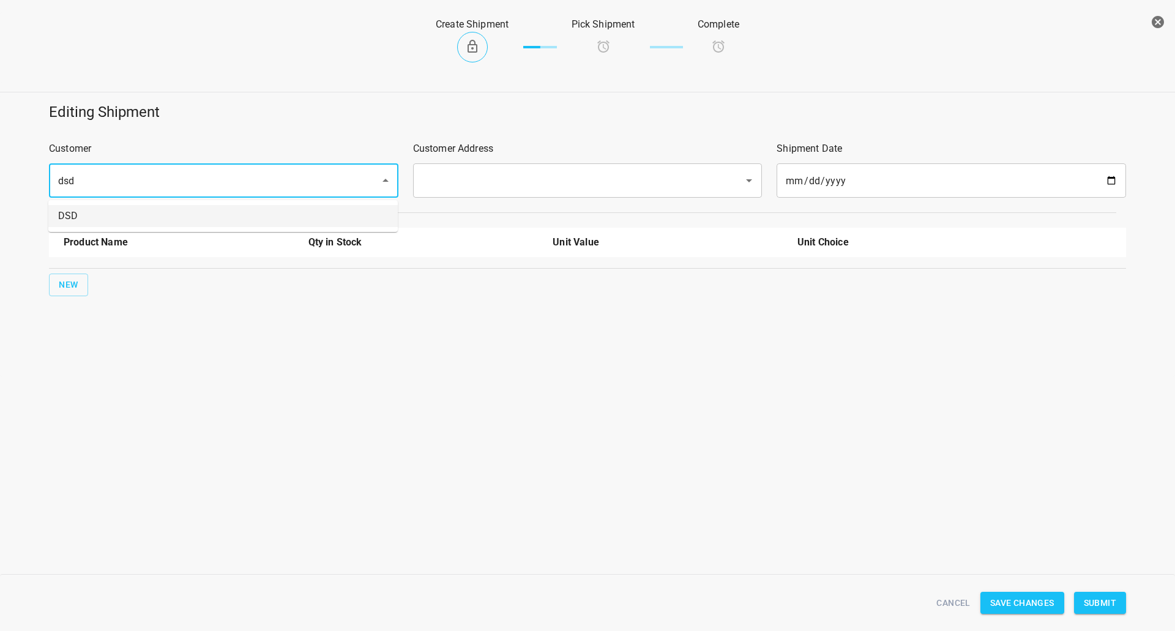
drag, startPoint x: 158, startPoint y: 220, endPoint x: 692, endPoint y: 182, distance: 534.8
click at [158, 221] on li "DSD" at bounding box center [222, 216] width 349 height 22
type input "DSD"
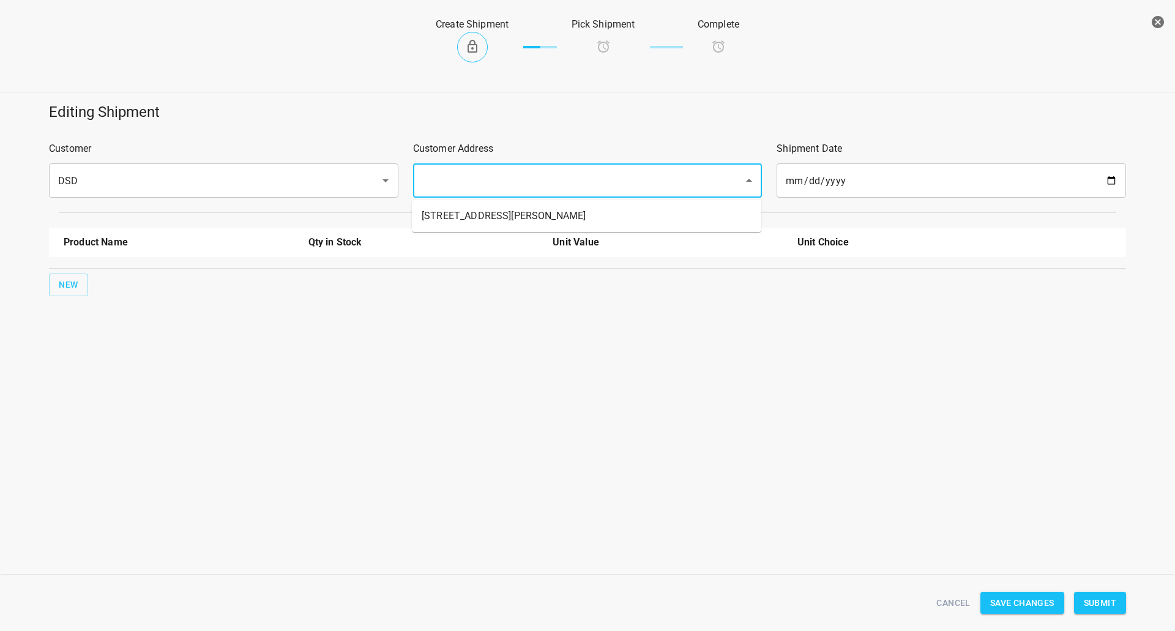
drag, startPoint x: 579, startPoint y: 176, endPoint x: 514, endPoint y: 212, distance: 73.4
click at [578, 176] on input "text" at bounding box center [570, 180] width 304 height 23
drag, startPoint x: 514, startPoint y: 212, endPoint x: 83, endPoint y: 256, distance: 434.1
click at [505, 212] on li "[STREET_ADDRESS][PERSON_NAME]" at bounding box center [586, 216] width 349 height 22
type input "[STREET_ADDRESS][PERSON_NAME]"
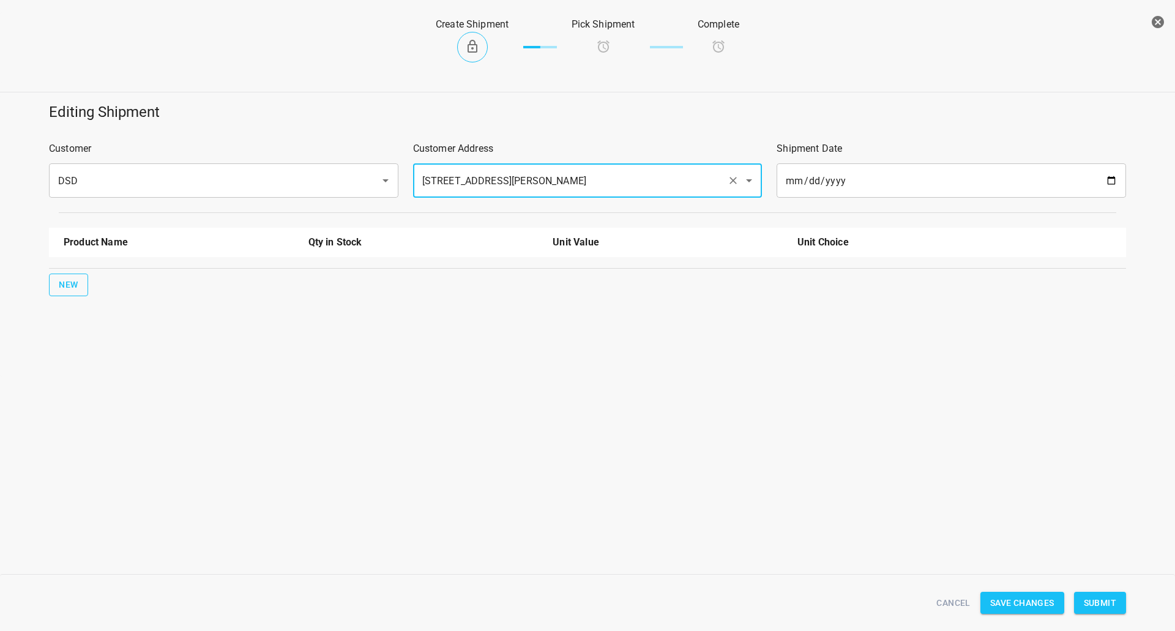
click at [67, 289] on span "New" at bounding box center [69, 284] width 20 height 15
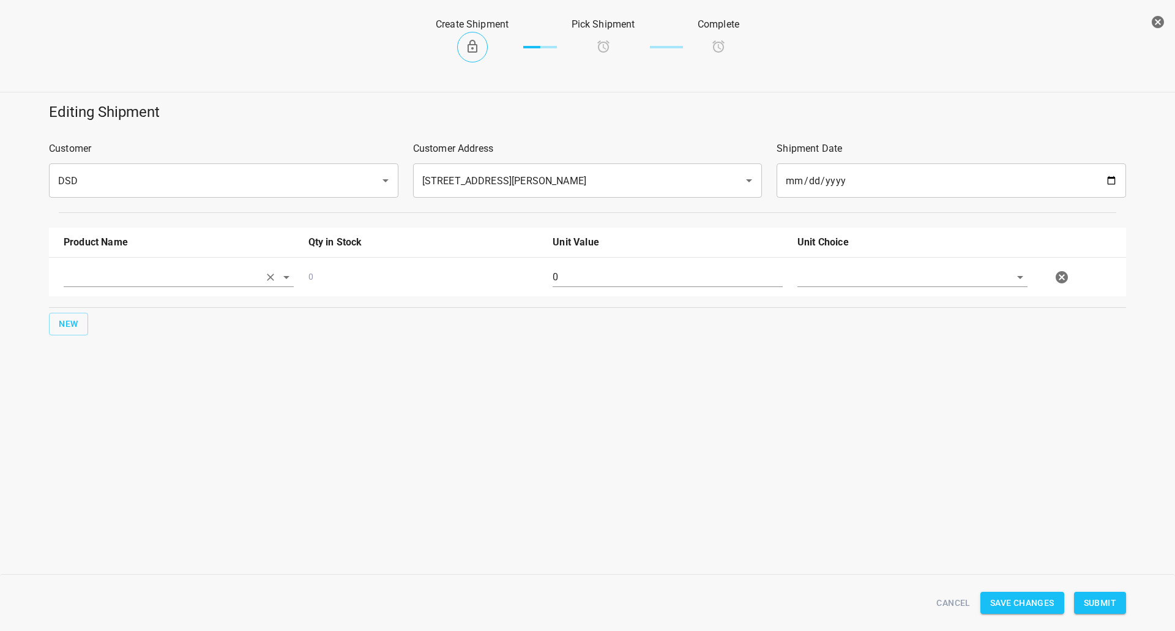
drag, startPoint x: 98, startPoint y: 287, endPoint x: 102, endPoint y: 295, distance: 9.3
click at [99, 287] on div at bounding box center [179, 277] width 230 height 20
drag, startPoint x: 118, startPoint y: 289, endPoint x: 116, endPoint y: 297, distance: 8.3
click at [119, 289] on div at bounding box center [178, 282] width 245 height 44
click at [117, 280] on input "text" at bounding box center [162, 276] width 196 height 19
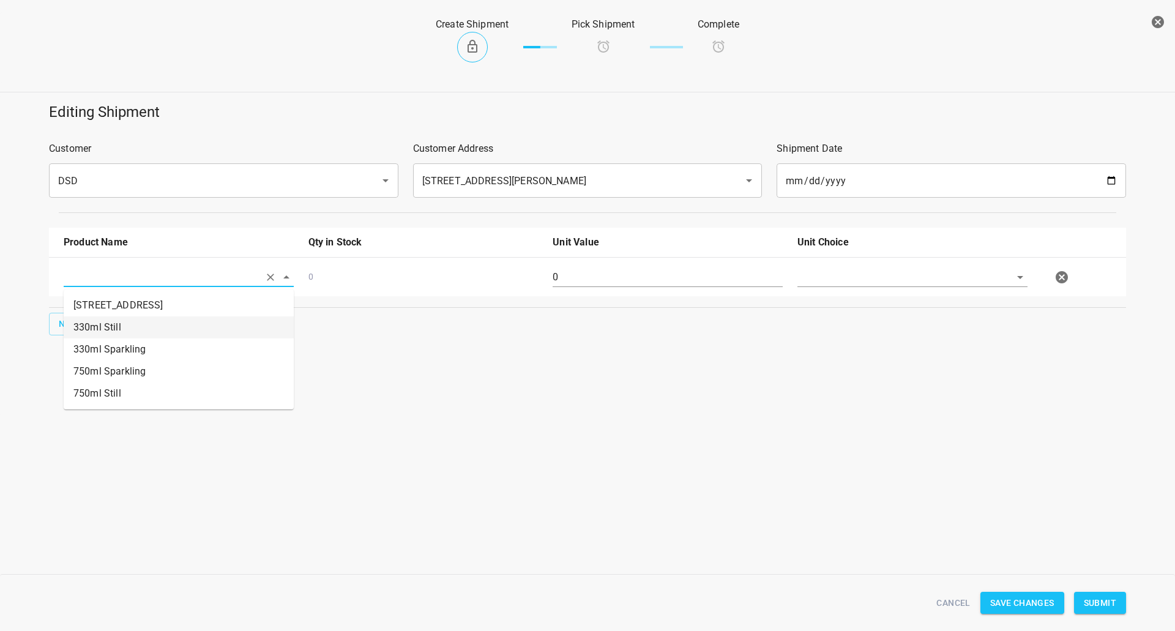
click at [117, 336] on ul "330 ST CRATE 330ml Still 330ml Sparkling 750ml Sparkling 750ml Still" at bounding box center [179, 349] width 230 height 120
click at [117, 336] on li "330ml Still" at bounding box center [179, 327] width 230 height 22
type input "330ml Still"
click at [61, 323] on span "New" at bounding box center [69, 323] width 20 height 15
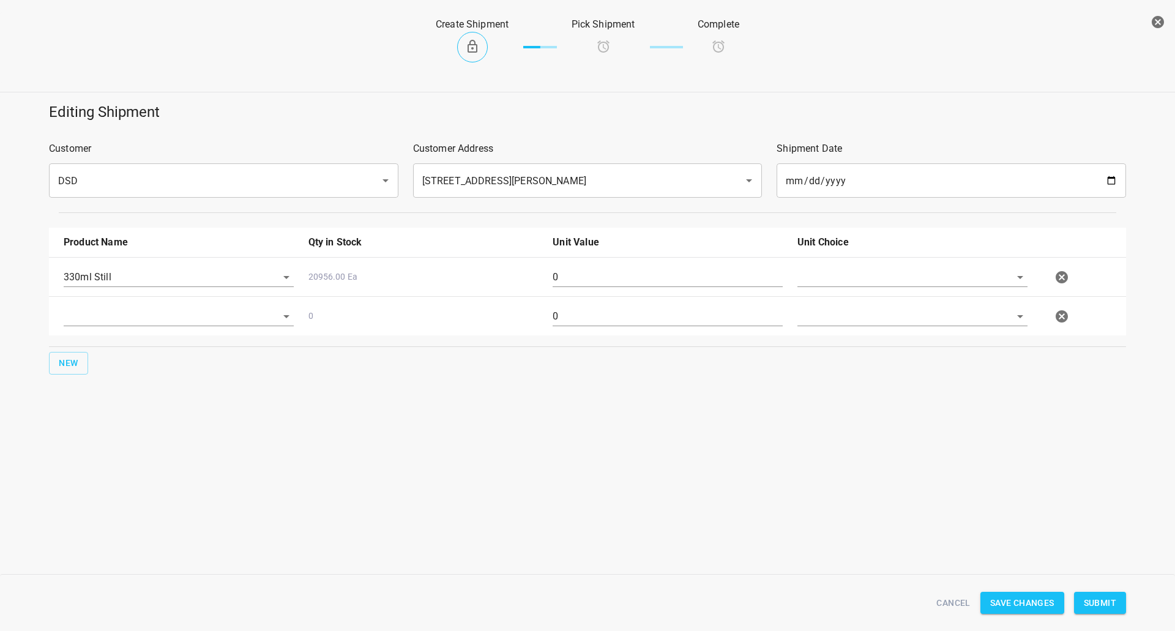
click at [115, 327] on div at bounding box center [178, 321] width 245 height 44
drag, startPoint x: 135, startPoint y: 307, endPoint x: 135, endPoint y: 318, distance: 11.0
click at [135, 309] on input "text" at bounding box center [162, 315] width 196 height 19
drag, startPoint x: 155, startPoint y: 392, endPoint x: 3, endPoint y: 367, distance: 154.4
click at [154, 392] on li "330ml Sparkling" at bounding box center [179, 388] width 230 height 22
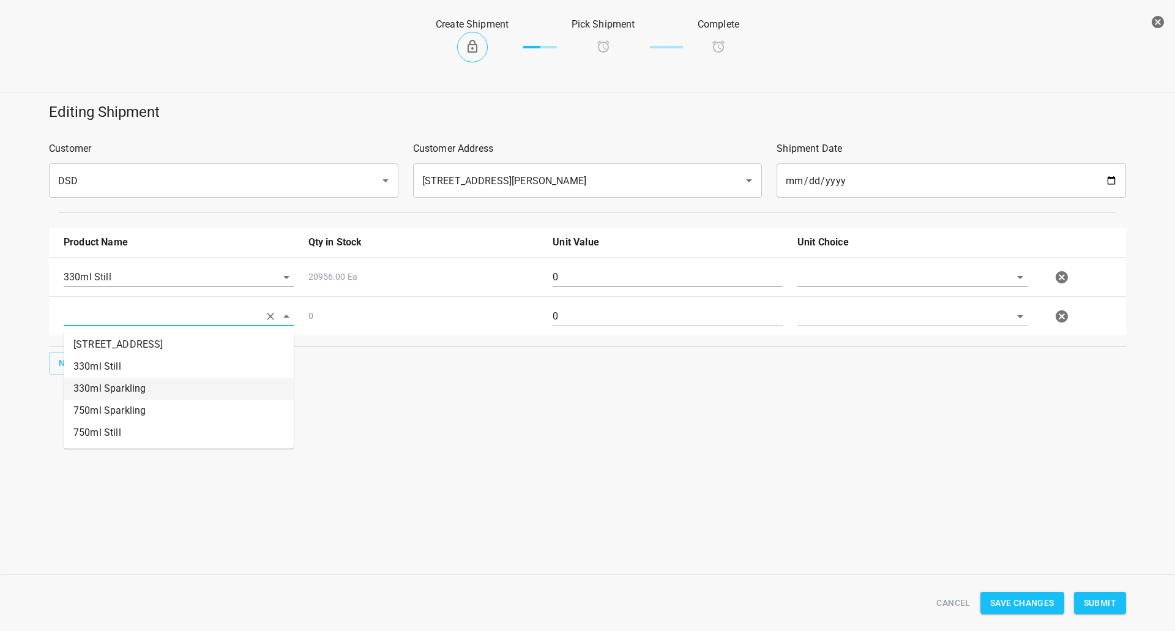
type input "330ml Sparkling"
click at [63, 360] on span "New" at bounding box center [69, 362] width 20 height 15
click at [99, 350] on input "text" at bounding box center [162, 355] width 196 height 19
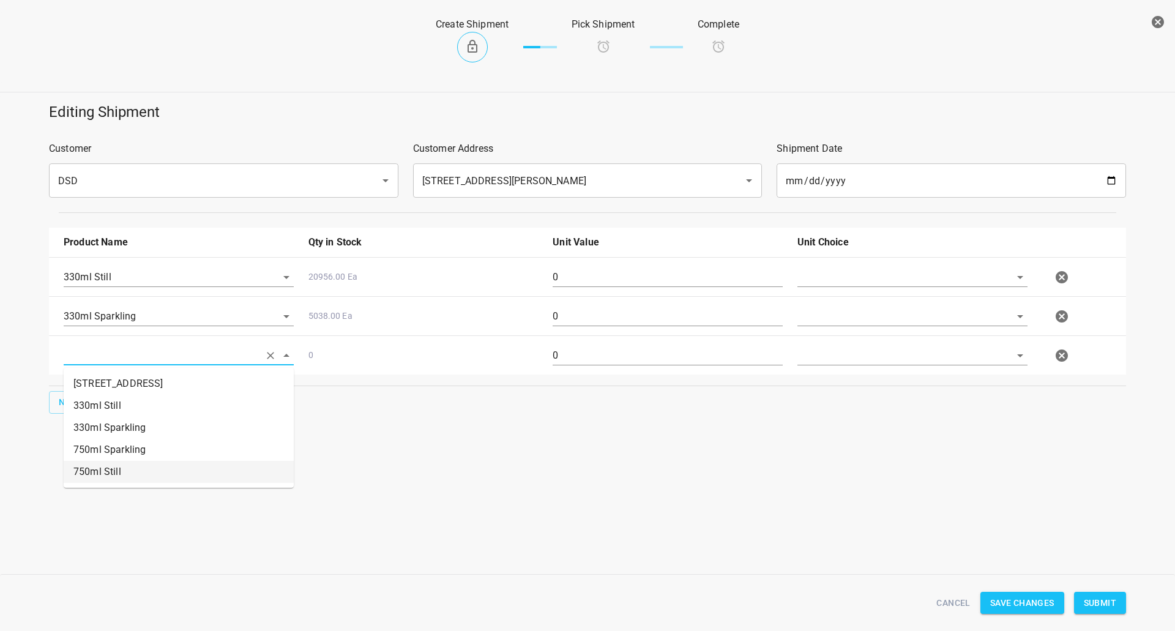
click at [100, 480] on li "750ml Still" at bounding box center [179, 472] width 230 height 22
type input "750ml Still"
click at [51, 406] on button "New" at bounding box center [68, 402] width 39 height 23
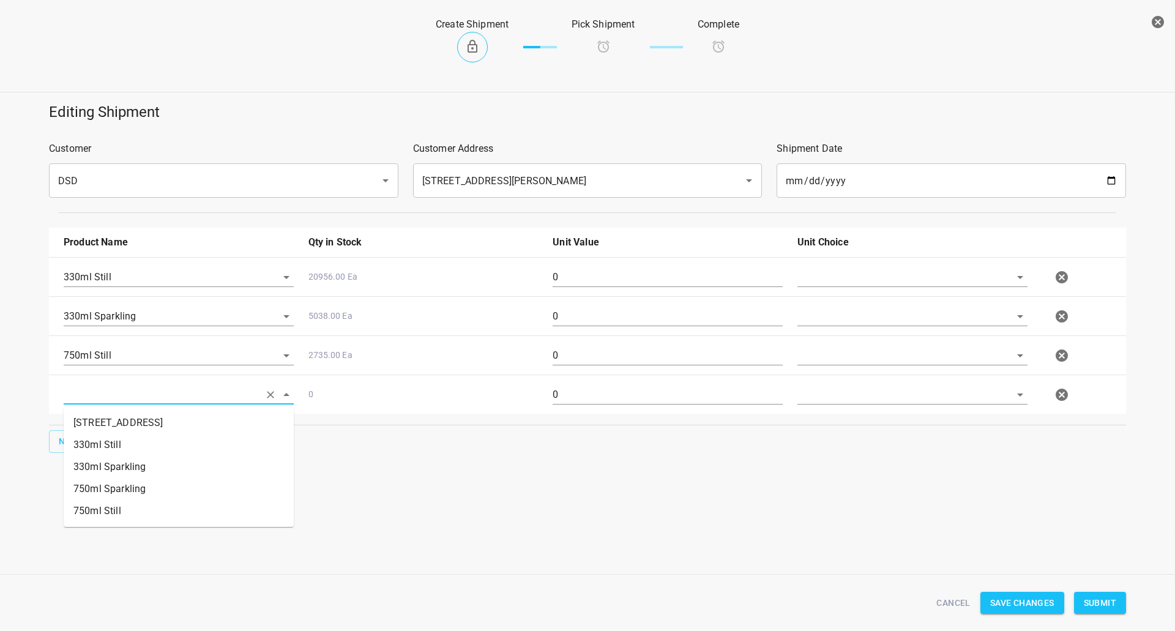
click at [125, 392] on input "text" at bounding box center [162, 394] width 196 height 19
click at [179, 495] on li "750ml Sparkling" at bounding box center [179, 489] width 230 height 22
type input "750ml Sparkling"
click at [834, 287] on div at bounding box center [912, 277] width 230 height 20
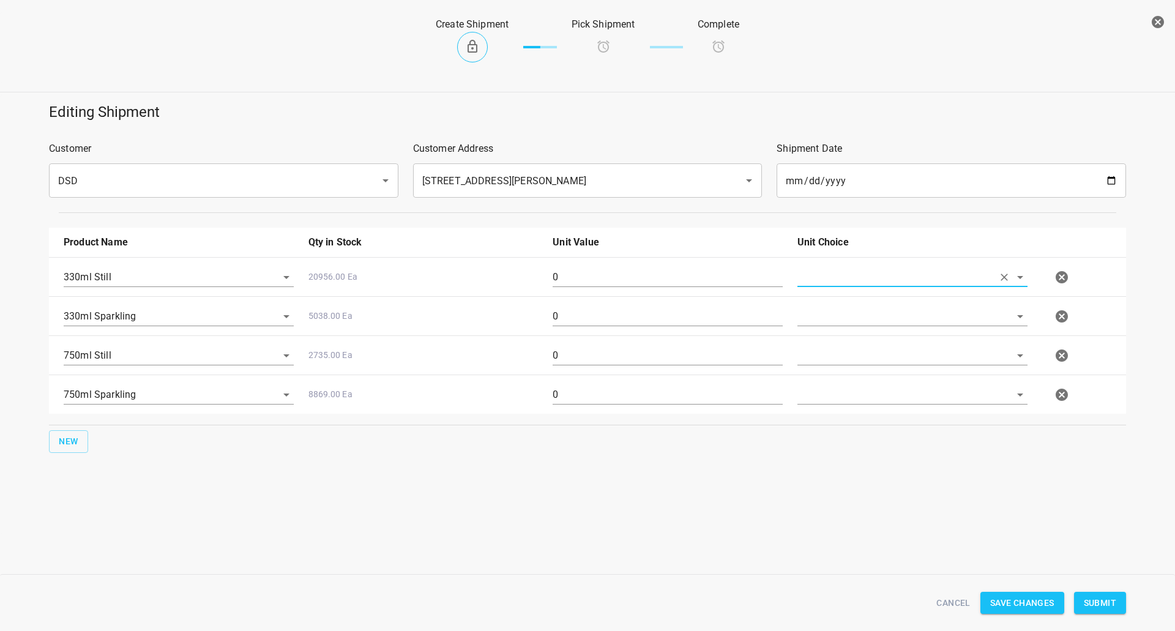
click at [831, 276] on input "text" at bounding box center [895, 276] width 196 height 19
click at [829, 303] on li "[PERSON_NAME]" at bounding box center [912, 305] width 230 height 22
type input "[PERSON_NAME]"
click at [823, 315] on input "text" at bounding box center [895, 315] width 196 height 19
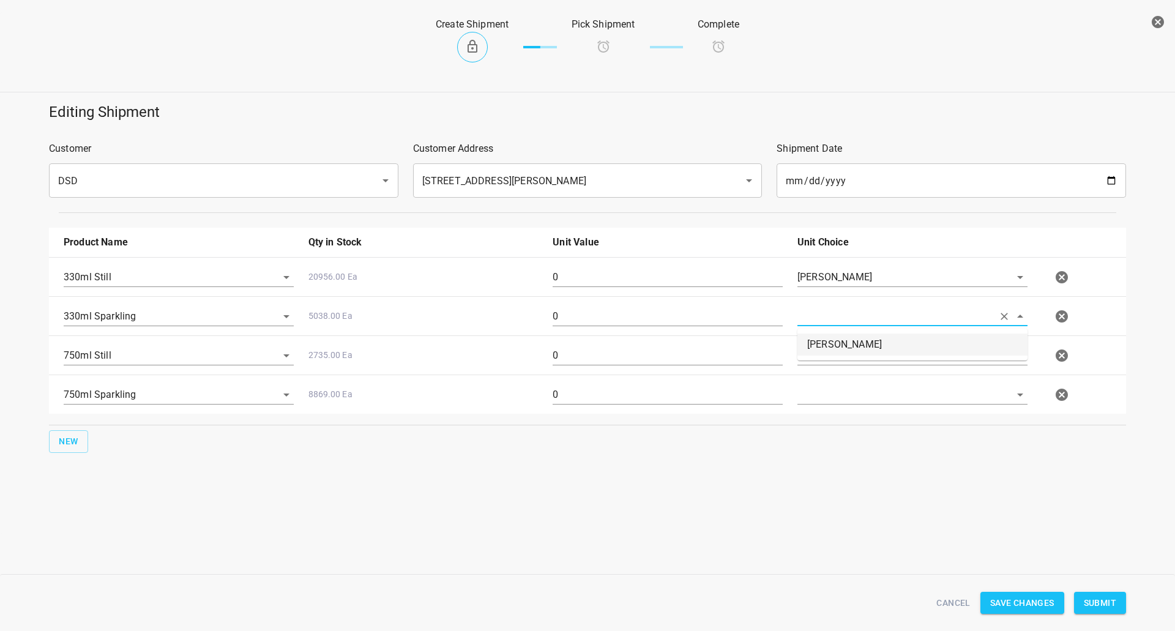
click at [818, 340] on li "[PERSON_NAME]" at bounding box center [912, 344] width 230 height 22
type input "[PERSON_NAME]"
click at [818, 357] on input "text" at bounding box center [895, 355] width 196 height 19
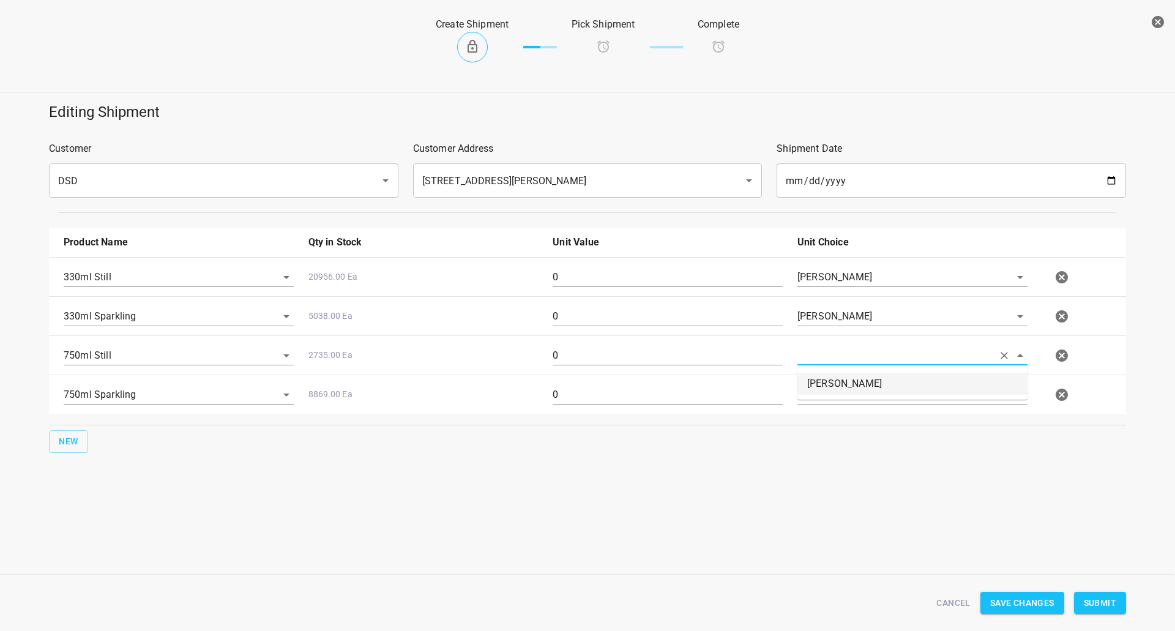
click at [818, 394] on li "[PERSON_NAME]" at bounding box center [912, 384] width 230 height 22
type input "[PERSON_NAME]"
drag, startPoint x: 818, startPoint y: 361, endPoint x: 818, endPoint y: 402, distance: 41.0
click at [818, 399] on input "text" at bounding box center [895, 394] width 196 height 19
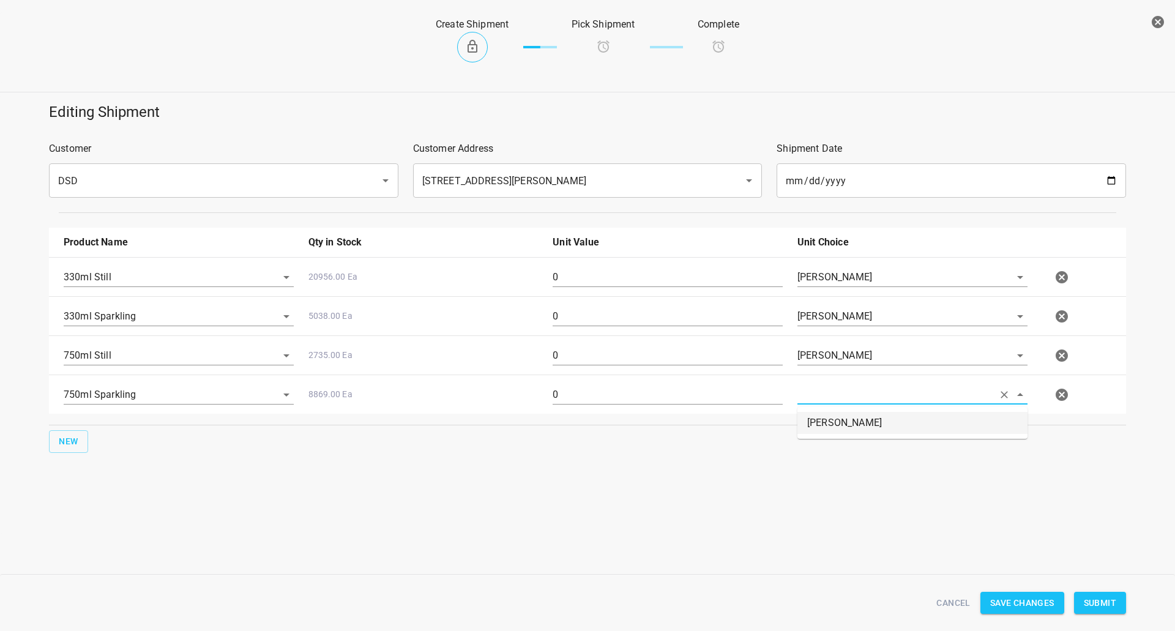
click at [818, 414] on li "[PERSON_NAME]" at bounding box center [912, 423] width 230 height 22
type input "[PERSON_NAME]"
drag, startPoint x: 571, startPoint y: 264, endPoint x: 575, endPoint y: 284, distance: 20.5
click at [572, 265] on div "0" at bounding box center [667, 282] width 245 height 44
click at [575, 284] on input "0" at bounding box center [667, 277] width 230 height 20
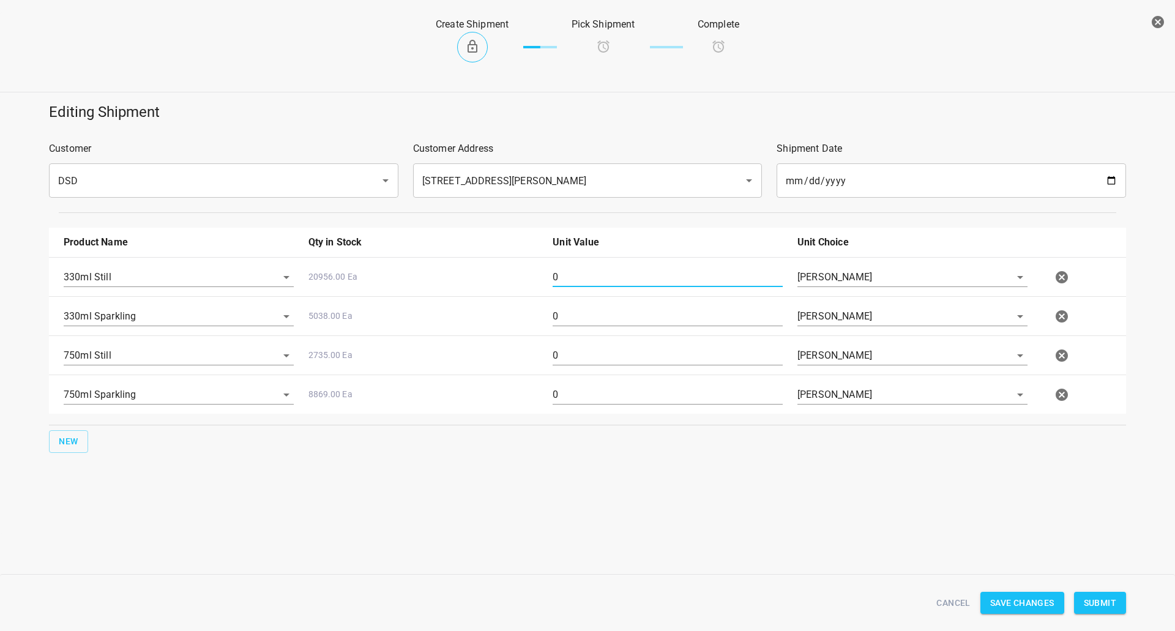
click at [575, 284] on input "0" at bounding box center [667, 277] width 230 height 20
type input "1"
drag, startPoint x: 572, startPoint y: 319, endPoint x: 136, endPoint y: 323, distance: 435.6
click at [189, 325] on div "330ml Sparkling 5038.00 Ea 0 [PERSON_NAME]" at bounding box center [589, 316] width 1067 height 54
type input "3"
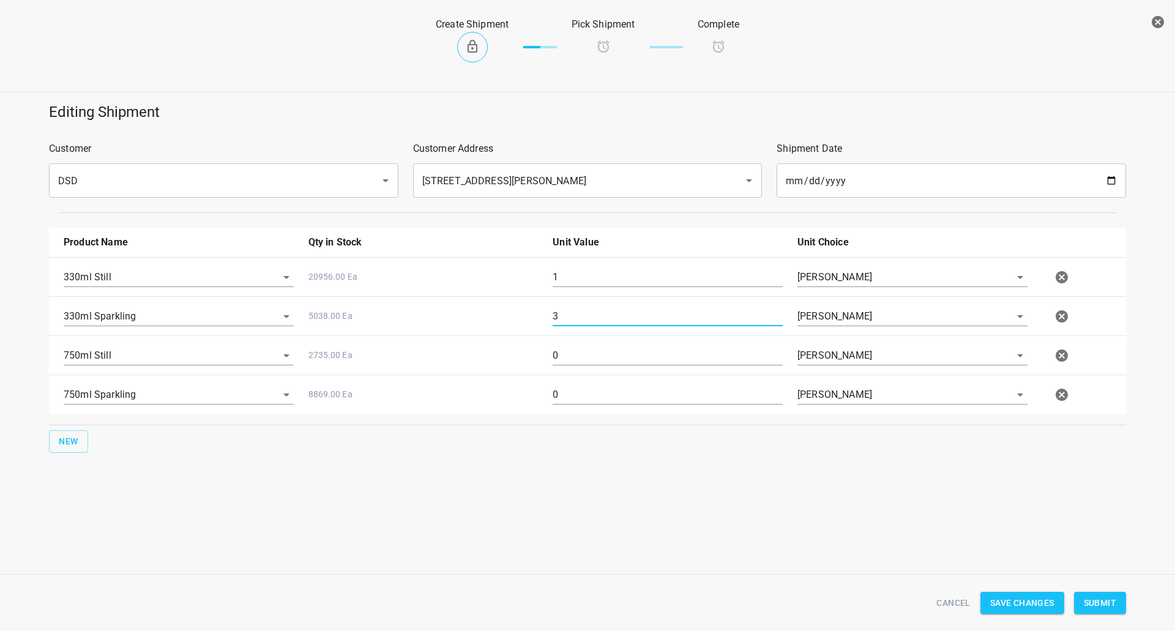
drag, startPoint x: 580, startPoint y: 347, endPoint x: 473, endPoint y: 367, distance: 108.2
click at [473, 367] on div "750ml Still 2735.00 Ea 0 [PERSON_NAME]" at bounding box center [589, 355] width 1067 height 54
type input "15"
drag, startPoint x: 577, startPoint y: 385, endPoint x: 445, endPoint y: 396, distance: 132.5
click at [445, 396] on div "750ml Sparkling 8869.00 Ea 0 [PERSON_NAME]" at bounding box center [589, 395] width 1067 height 54
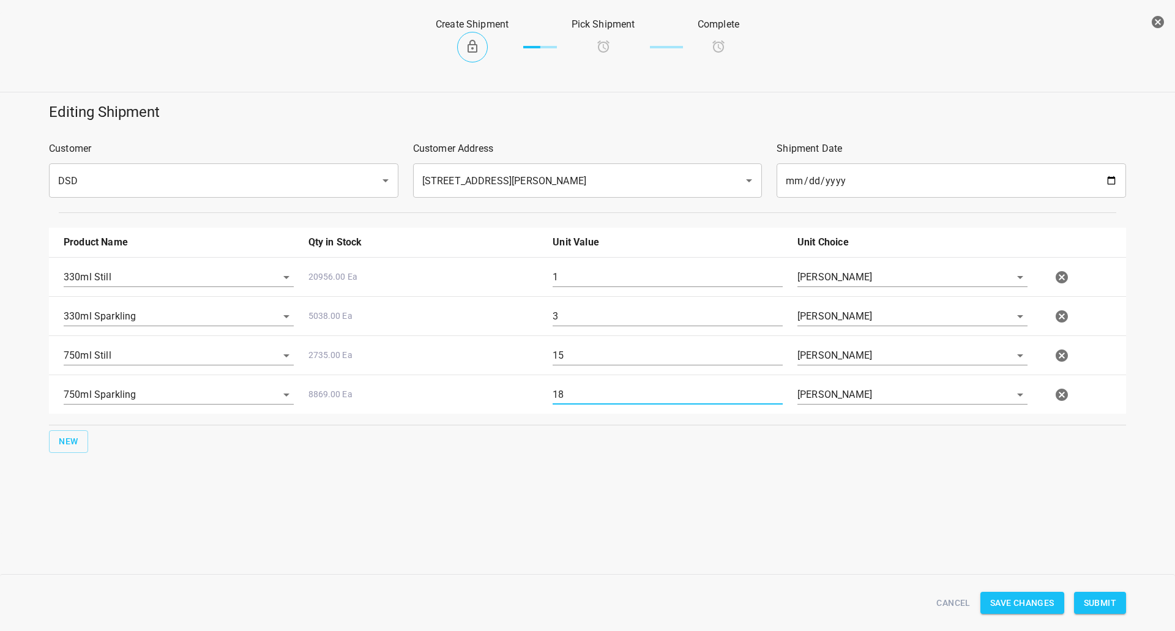
type input "18"
click at [1093, 606] on span "Submit" at bounding box center [1099, 602] width 32 height 15
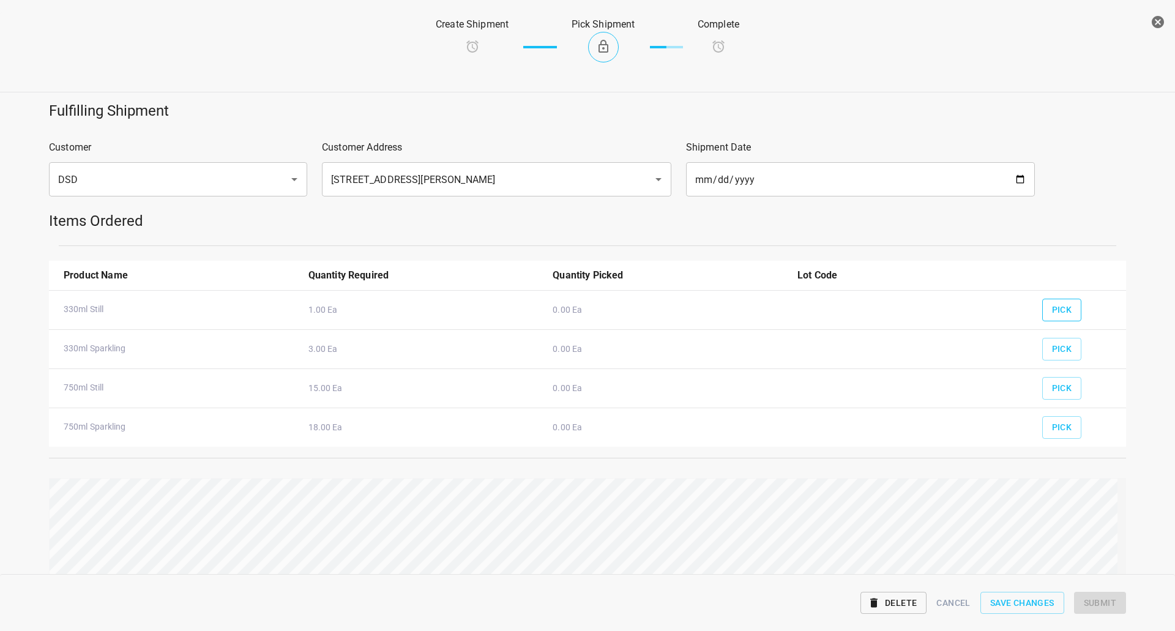
click at [1063, 310] on button "Pick" at bounding box center [1062, 310] width 40 height 23
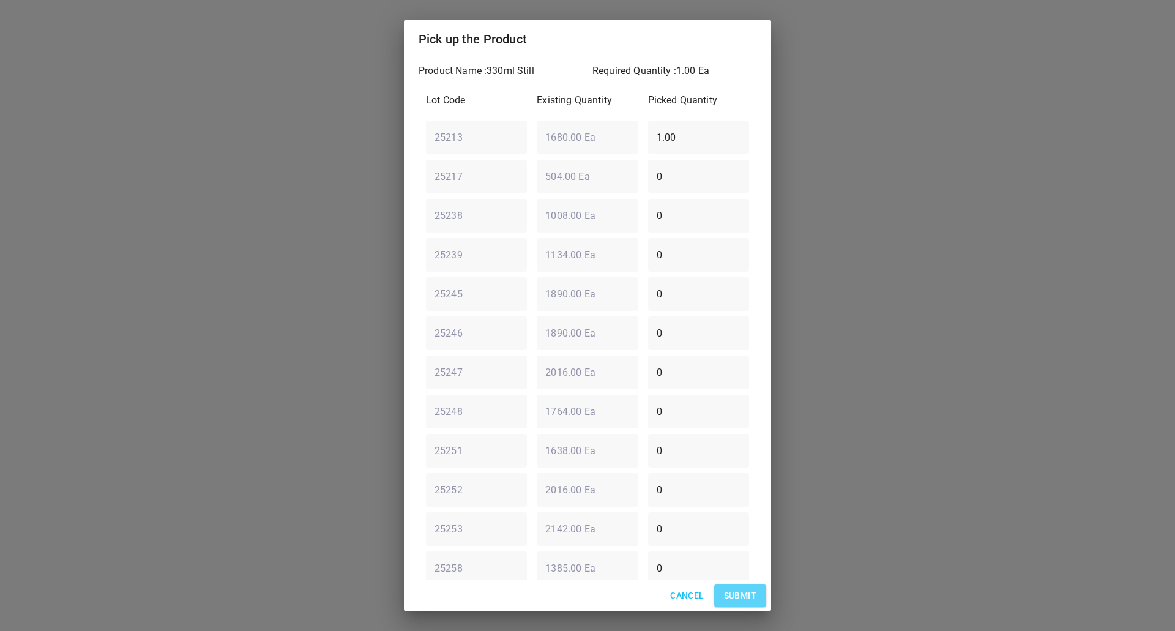
click at [732, 588] on span "Submit" at bounding box center [740, 595] width 32 height 15
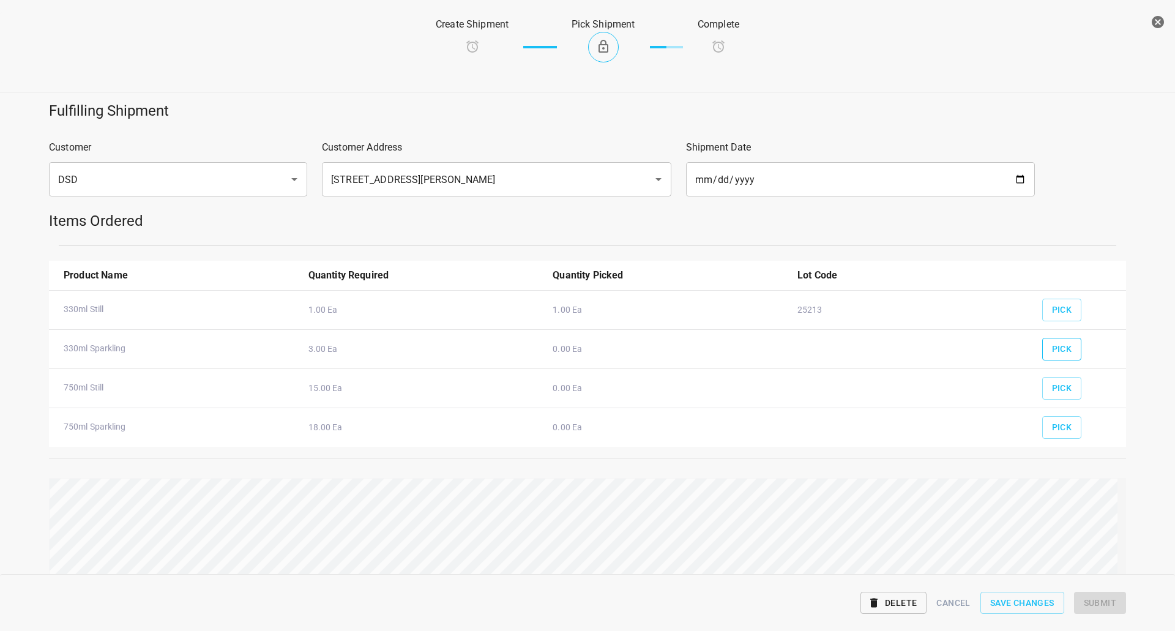
click at [1052, 344] on span "Pick" at bounding box center [1062, 348] width 20 height 15
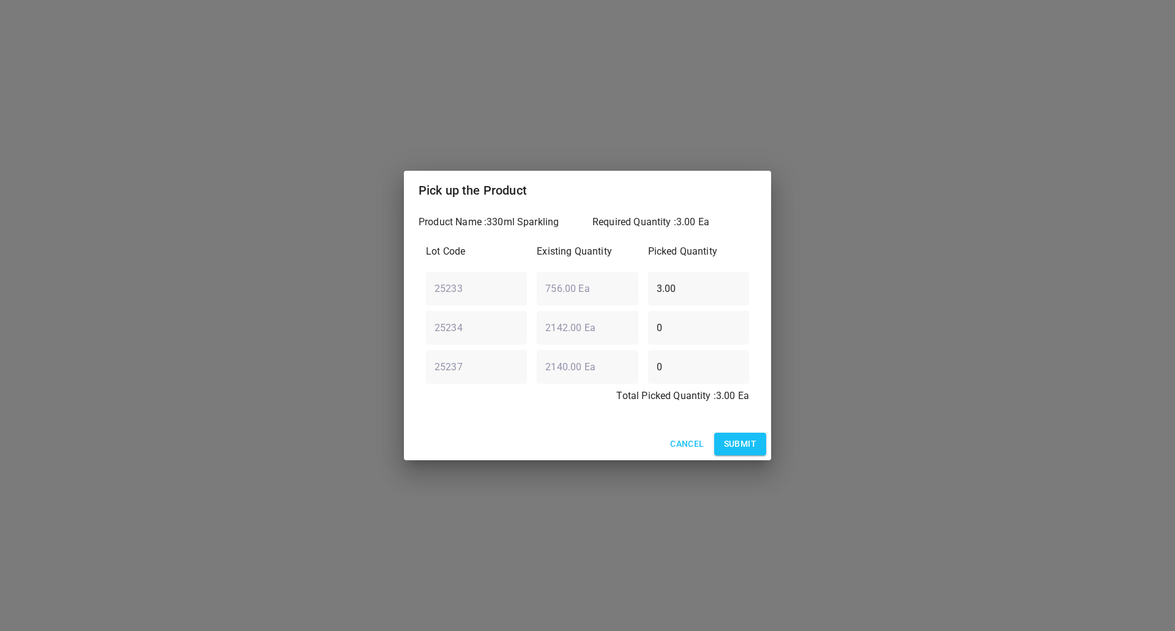
click at [742, 448] on span "Submit" at bounding box center [740, 443] width 32 height 15
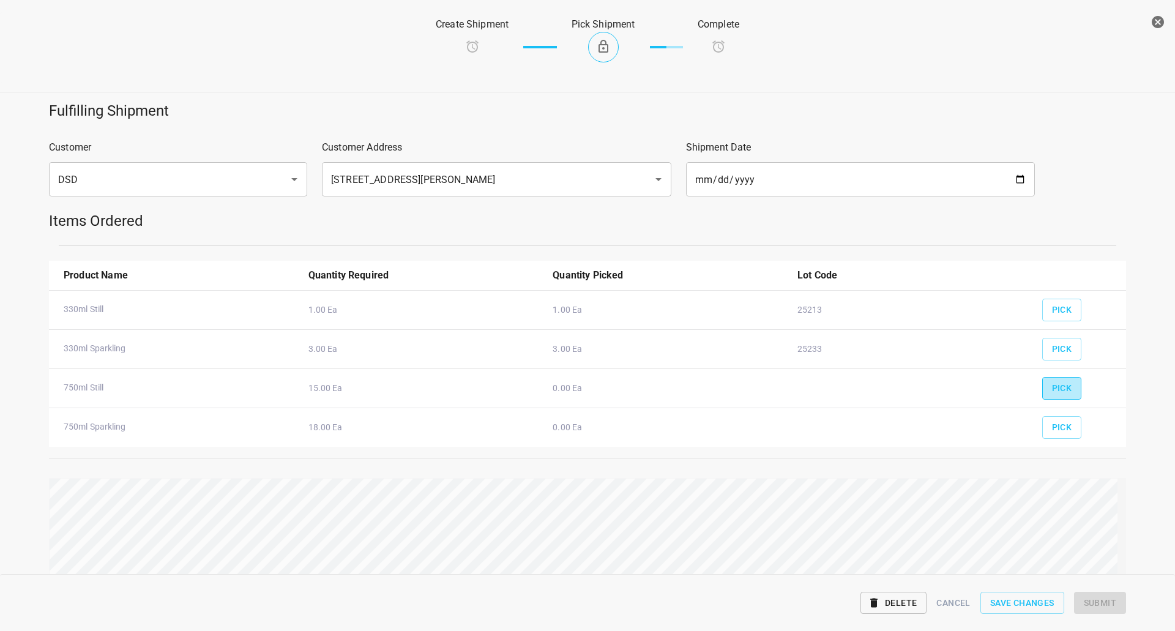
click at [1054, 392] on span "Pick" at bounding box center [1062, 387] width 20 height 15
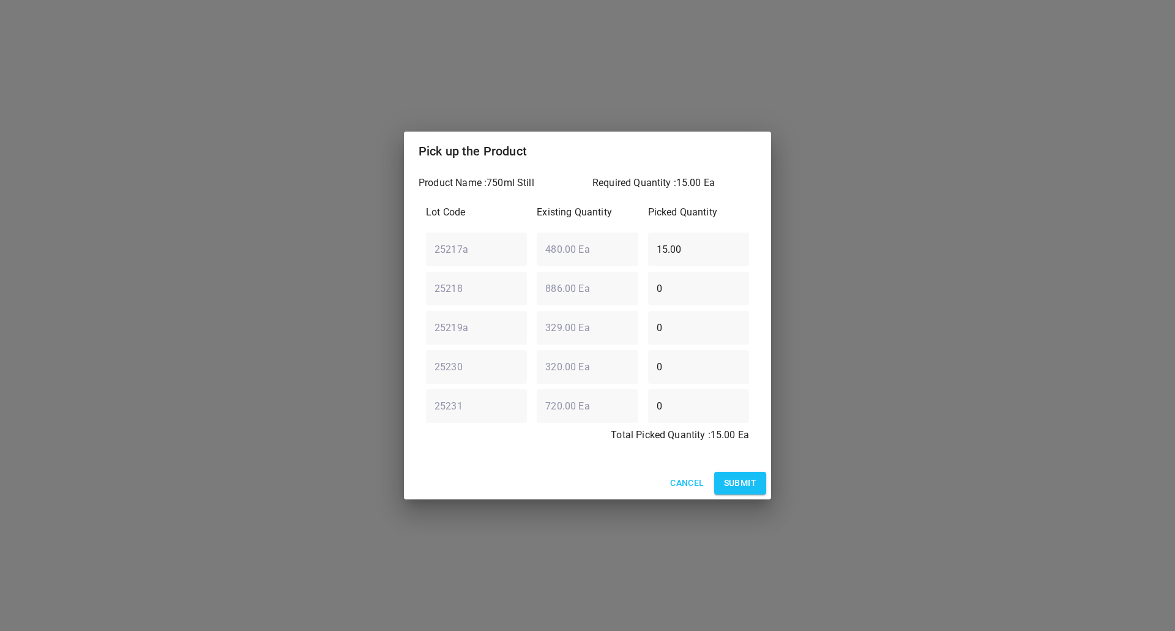
drag, startPoint x: 704, startPoint y: 245, endPoint x: 347, endPoint y: 246, distance: 356.6
click at [345, 246] on div "Pick up the Product Product Name : 750ml Still Required Quantity : 15.00 Ea Lot…" at bounding box center [587, 315] width 1175 height 631
type input "0"
drag, startPoint x: 687, startPoint y: 330, endPoint x: 406, endPoint y: 333, distance: 280.8
click at [406, 333] on div "Product Name : 750ml Still Required Quantity : 15.00 Ea Lot Code Existing Quant…" at bounding box center [587, 319] width 367 height 296
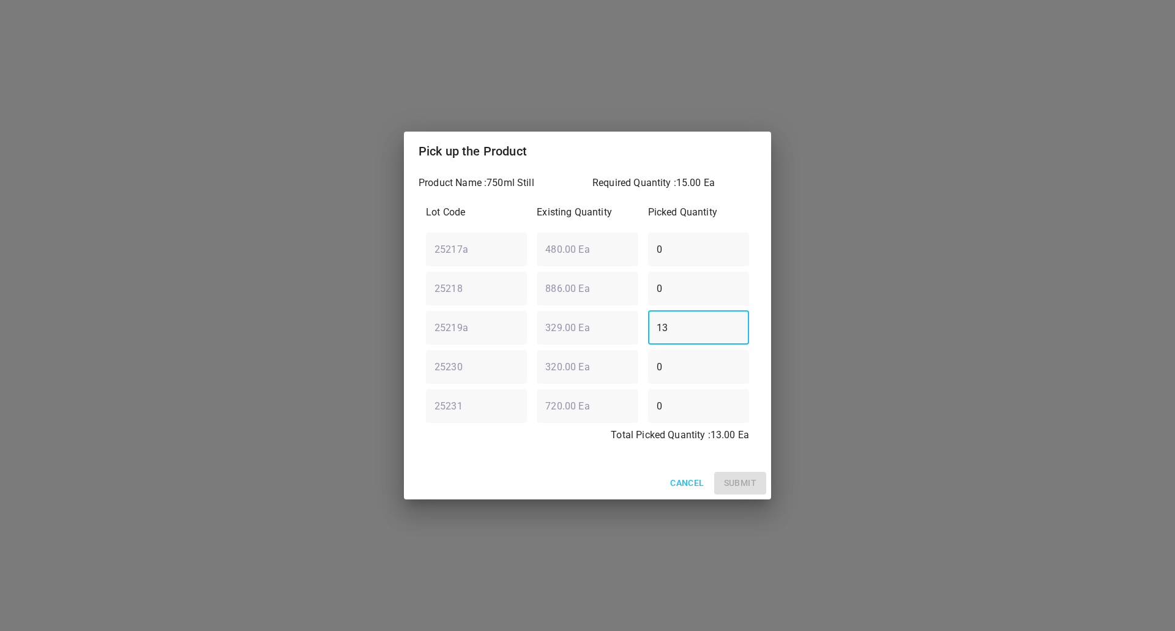
type input "13"
click at [537, 300] on div "25218 ​ 886.00 Ea ​ 0 ​" at bounding box center [587, 288] width 333 height 44
type input "2"
click at [754, 488] on span "Submit" at bounding box center [740, 482] width 32 height 15
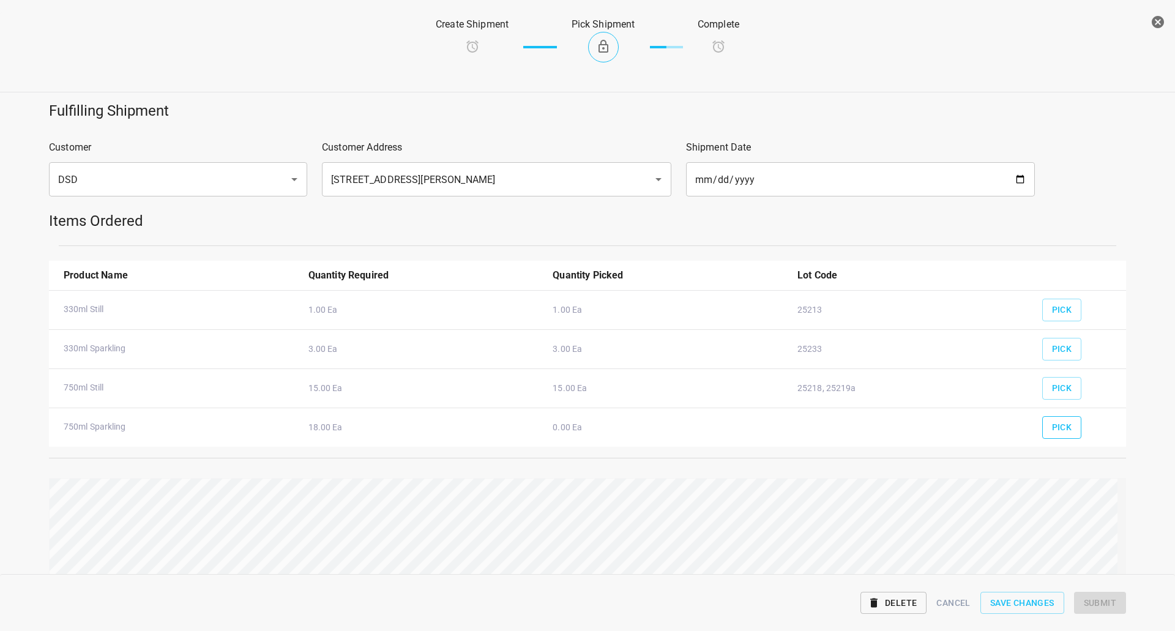
click at [1065, 426] on button "Pick" at bounding box center [1062, 427] width 40 height 23
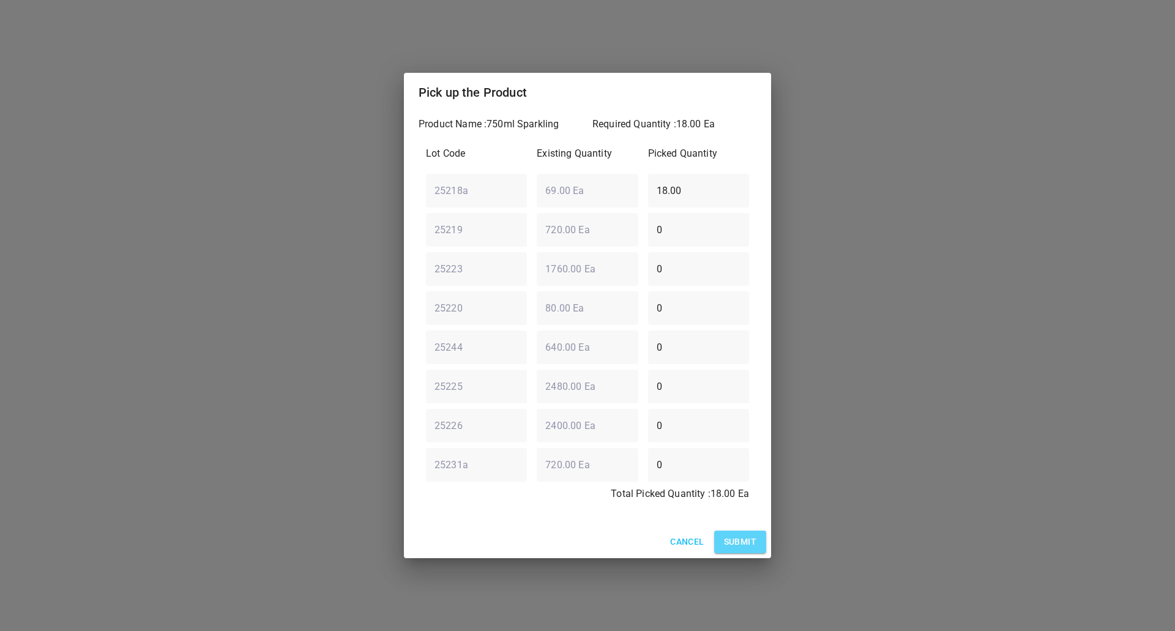
click at [749, 533] on button "Submit" at bounding box center [740, 541] width 52 height 23
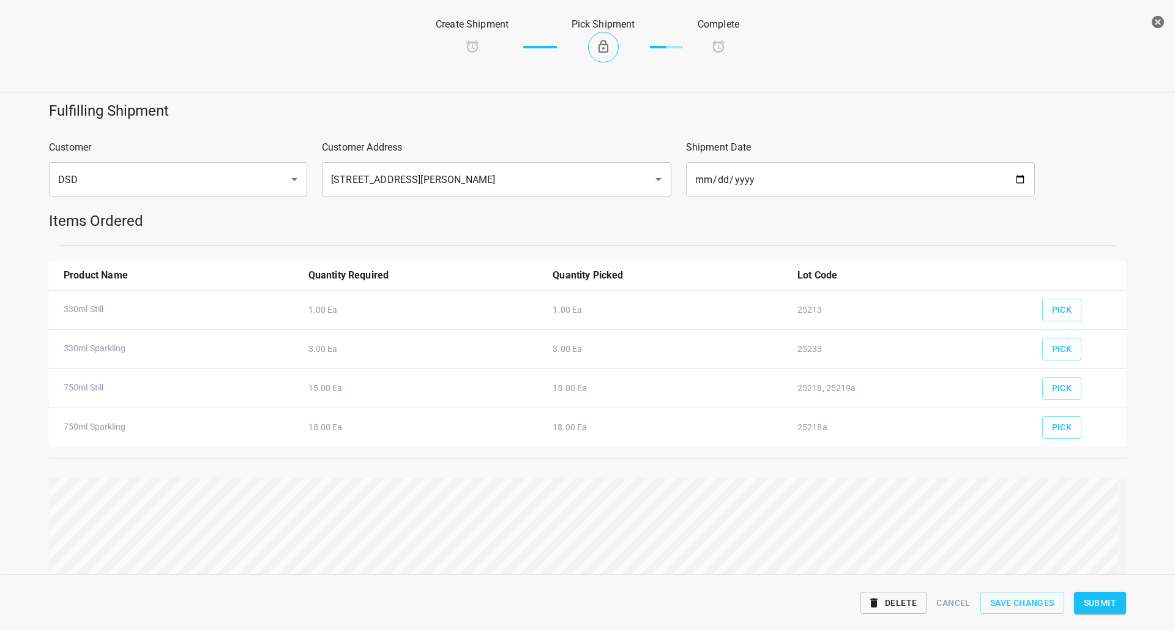
drag, startPoint x: 1100, startPoint y: 604, endPoint x: 1093, endPoint y: 629, distance: 26.9
click at [1101, 606] on span "Submit" at bounding box center [1099, 602] width 32 height 15
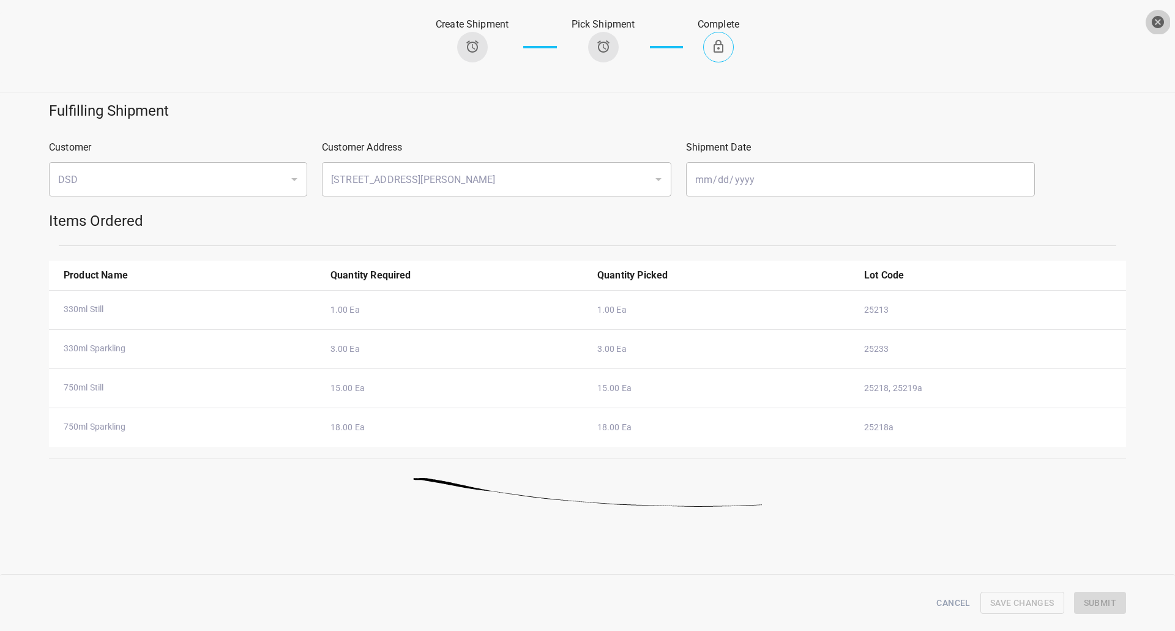
click at [1165, 25] on button "button" at bounding box center [1157, 22] width 24 height 24
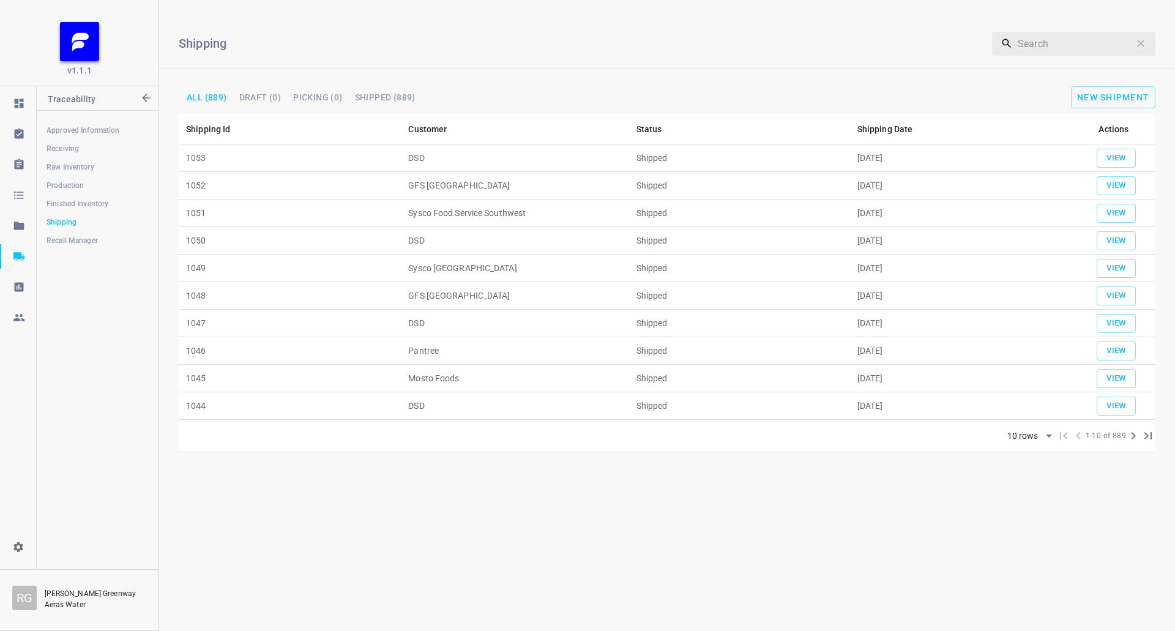
click at [92, 207] on span "Finished Inventory" at bounding box center [97, 204] width 102 height 12
